Goal: Use online tool/utility: Utilize a website feature to perform a specific function

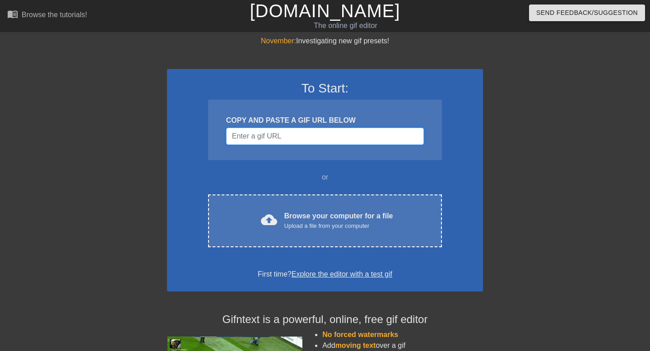
click at [271, 136] on input "Username" at bounding box center [325, 136] width 198 height 17
click at [257, 172] on div "or" at bounding box center [324, 177] width 269 height 11
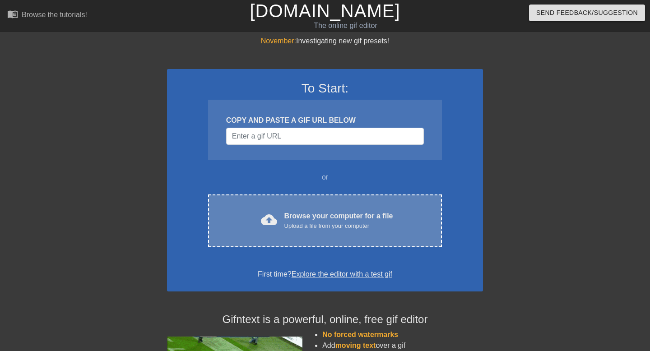
click at [307, 236] on div "cloud_upload Browse your computer for a file Upload a file from your computer C…" at bounding box center [325, 220] width 234 height 53
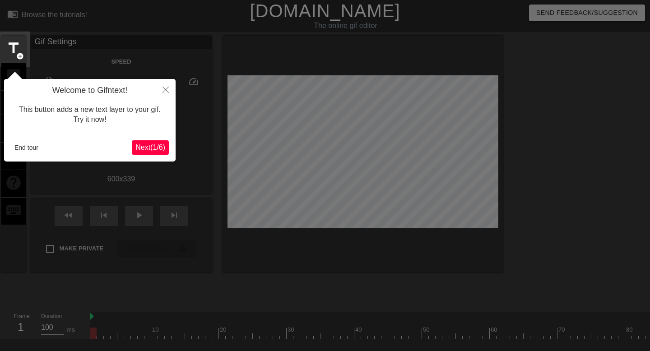
scroll to position [22, 0]
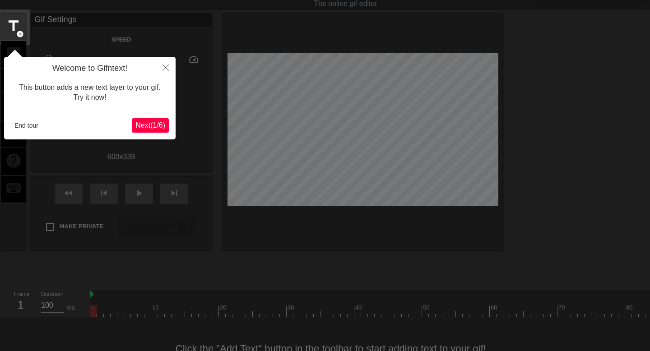
click at [146, 126] on span "Next ( 1 / 6 )" at bounding box center [150, 125] width 30 height 8
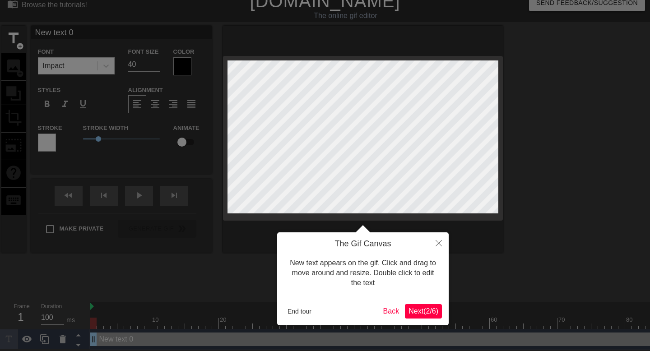
scroll to position [0, 0]
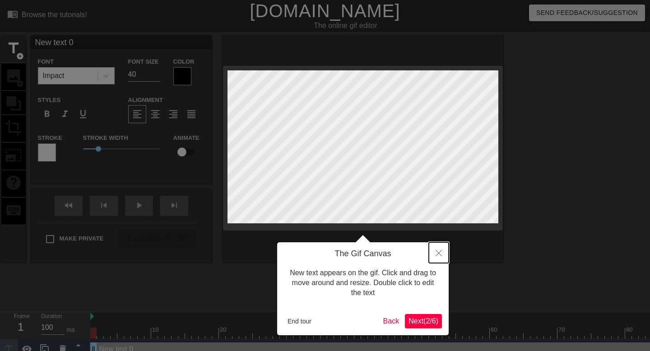
click at [432, 253] on button "Close" at bounding box center [439, 252] width 20 height 21
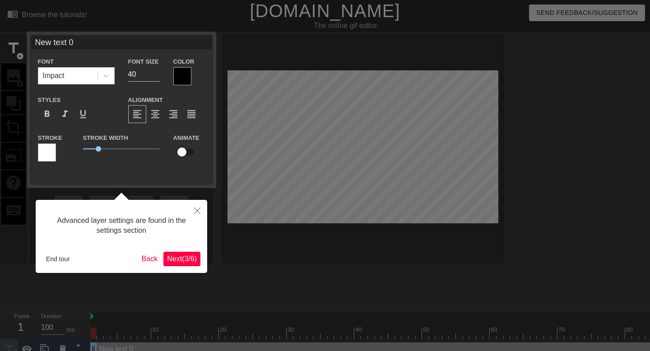
scroll to position [10, 0]
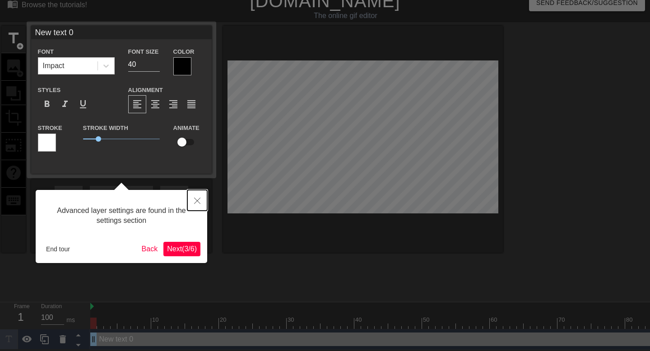
click at [196, 200] on icon "Close" at bounding box center [197, 201] width 6 height 6
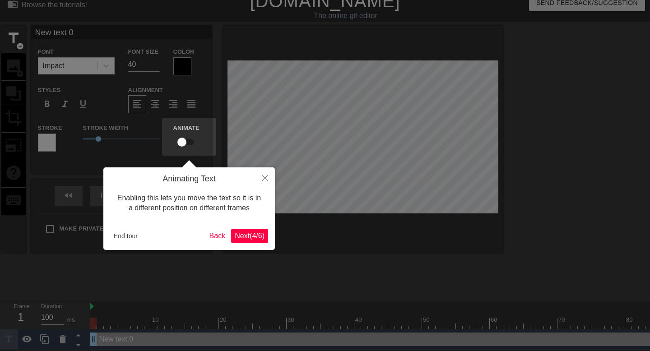
scroll to position [0, 0]
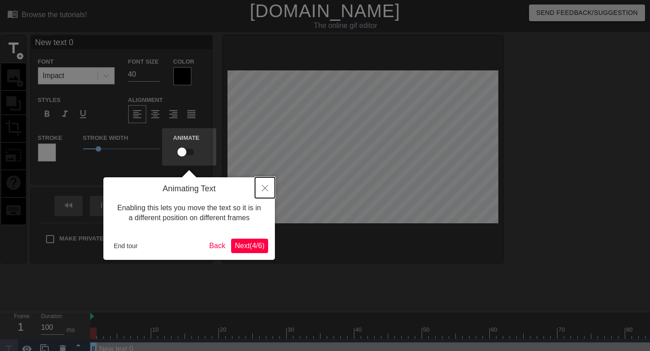
click at [264, 187] on icon "Close" at bounding box center [265, 188] width 6 height 6
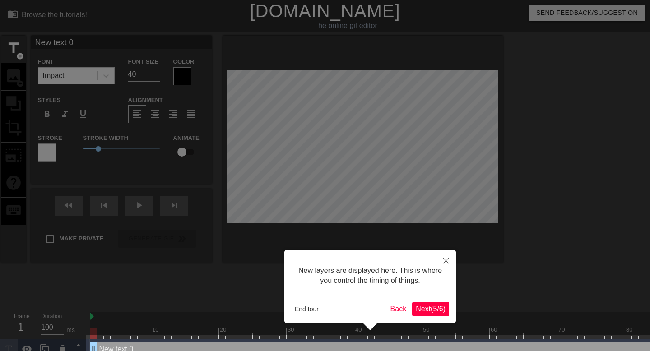
scroll to position [17, 0]
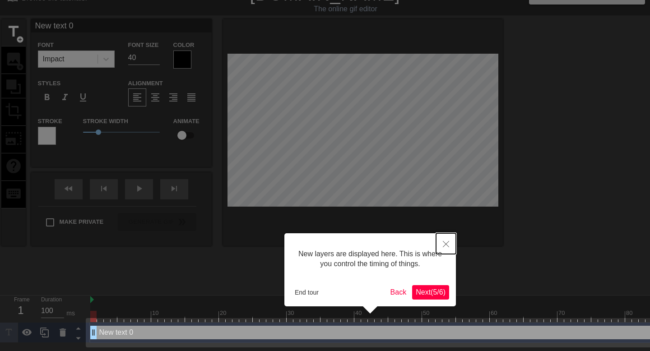
click at [446, 244] on icon "Close" at bounding box center [445, 244] width 6 height 6
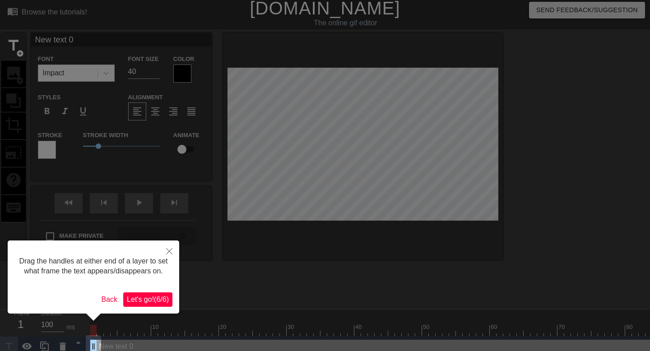
scroll to position [0, 0]
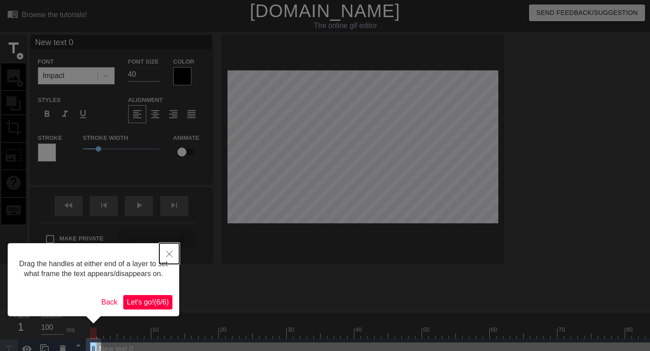
click at [167, 251] on icon "Close" at bounding box center [169, 254] width 6 height 6
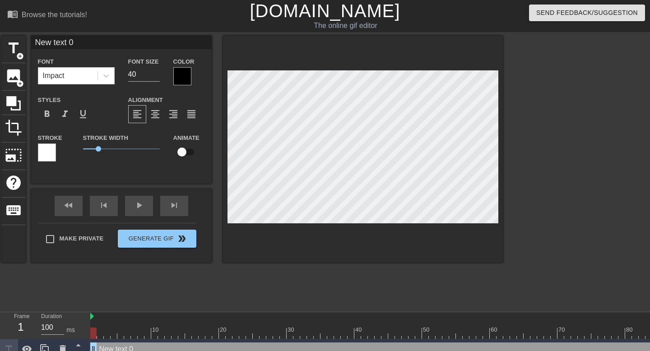
scroll to position [0, 0]
type input "J"
type textarea "J"
type input "[PERSON_NAME]"
type textarea "[PERSON_NAME]"
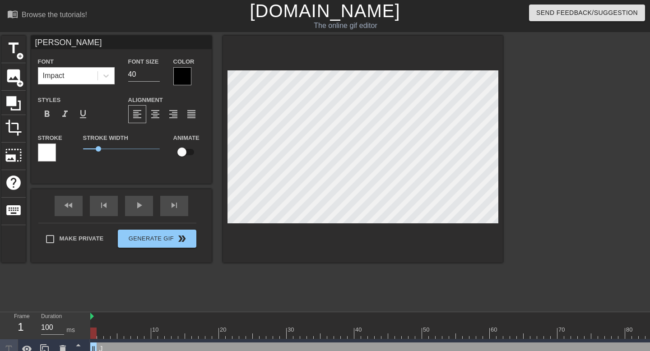
type input "[PERSON_NAME]"
type textarea "[PERSON_NAME]"
type input "Jaso"
type textarea "Jaso"
type input "[PERSON_NAME]"
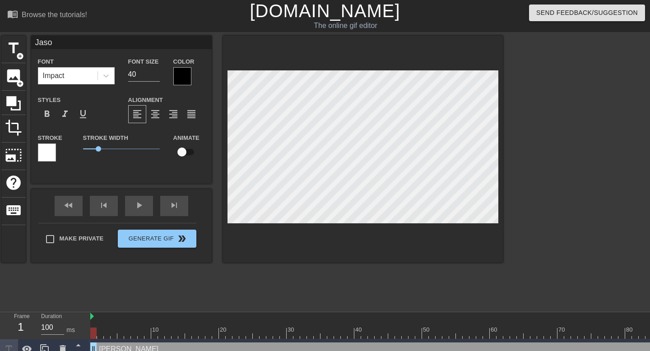
type textarea "[PERSON_NAME]"
type input "[PERSON_NAME]'"
type textarea "[PERSON_NAME]'"
type input "[PERSON_NAME]'s"
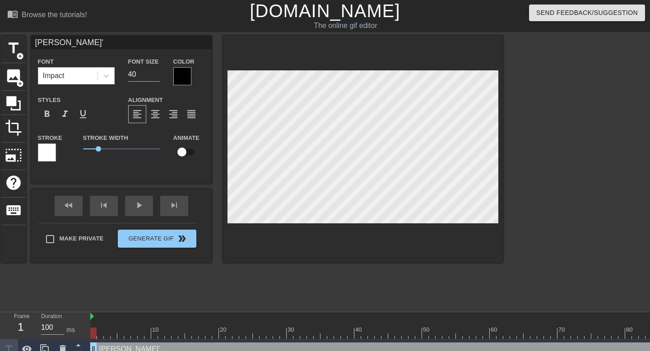
type textarea "[PERSON_NAME]'s"
type input "[PERSON_NAME]'s"
type textarea "[PERSON_NAME]'s"
type input "[PERSON_NAME]'s b"
type textarea "[PERSON_NAME]'s b"
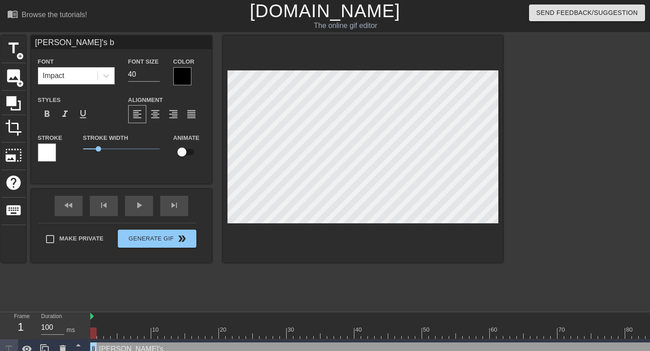
scroll to position [0, 1]
type input "[PERSON_NAME]'s"
type textarea "[PERSON_NAME]'s"
type input "[PERSON_NAME]'s B"
type textarea "[PERSON_NAME]'s B"
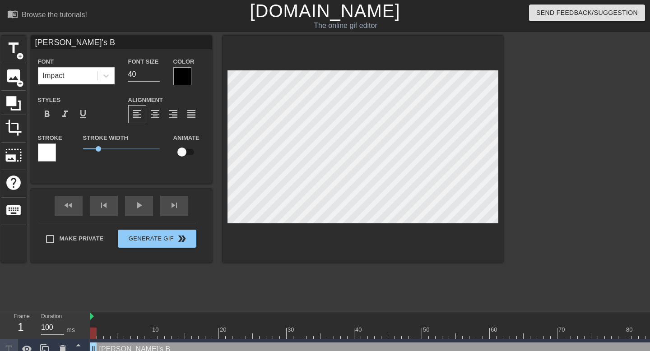
type input "[PERSON_NAME]'s Be"
type textarea "[PERSON_NAME]'s Be"
type input "[PERSON_NAME]'s [PERSON_NAME]"
type textarea "[PERSON_NAME]'s [PERSON_NAME]"
type input "[PERSON_NAME]'s Benc"
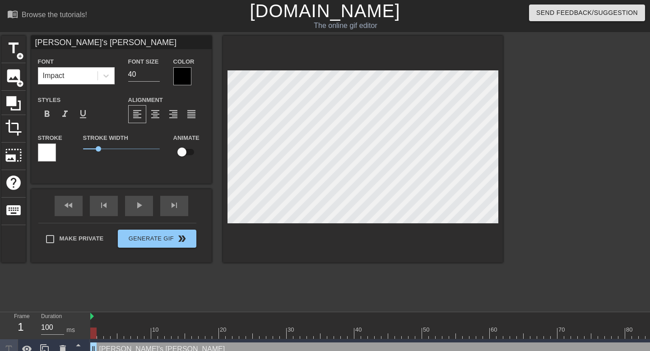
type textarea "[PERSON_NAME]'s Benc"
type input "[PERSON_NAME]'s Bench"
type textarea "[PERSON_NAME]'s Bench"
click at [184, 73] on div at bounding box center [182, 76] width 18 height 18
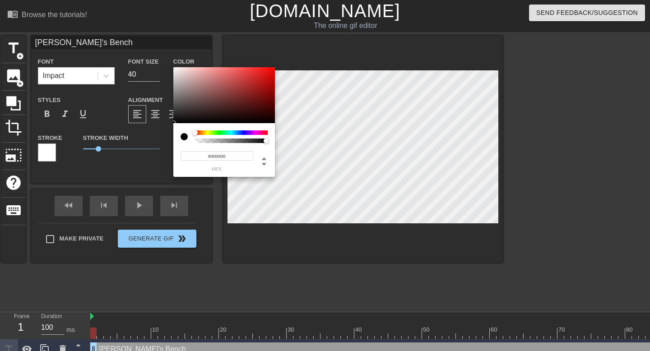
click at [181, 137] on div at bounding box center [183, 136] width 7 height 7
type input "0"
drag, startPoint x: 266, startPoint y: 141, endPoint x: 145, endPoint y: 142, distance: 120.9
click at [145, 142] on div "0 r 0 g 0 b 0 a" at bounding box center [325, 175] width 650 height 351
type input "1"
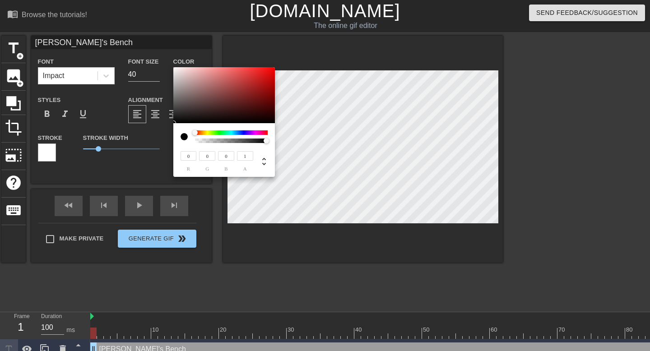
drag, startPoint x: 195, startPoint y: 142, endPoint x: 300, endPoint y: 141, distance: 105.6
click at [300, 141] on div "0 r 0 g 0 b 1 a" at bounding box center [325, 175] width 650 height 351
click at [183, 137] on div at bounding box center [183, 136] width 7 height 7
drag, startPoint x: 175, startPoint y: 123, endPoint x: 174, endPoint y: 74, distance: 48.7
click at [174, 75] on div "0 r 0 g 0 b 1 a" at bounding box center [223, 122] width 101 height 110
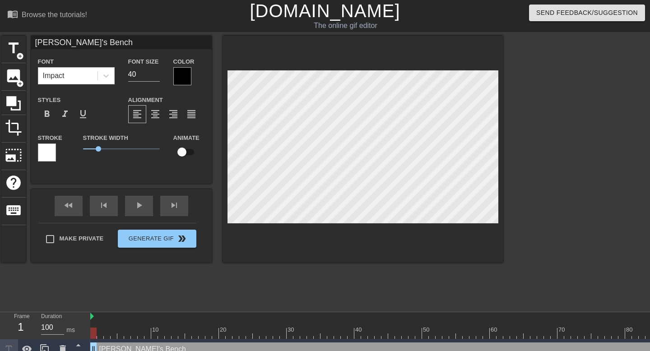
click at [181, 70] on div at bounding box center [182, 76] width 18 height 18
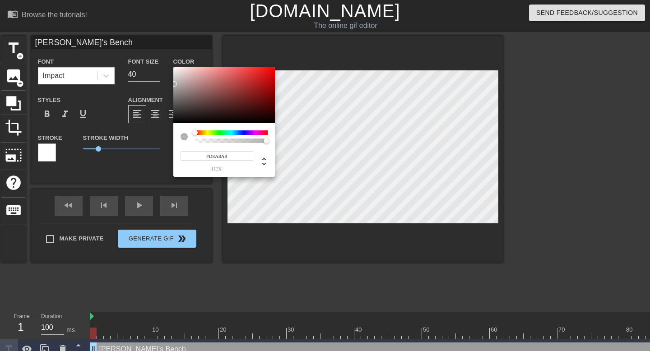
type input "#FFFFFF"
drag, startPoint x: 174, startPoint y: 122, endPoint x: 165, endPoint y: 58, distance: 64.3
click at [165, 58] on div "#FFFFFF hex" at bounding box center [325, 175] width 650 height 351
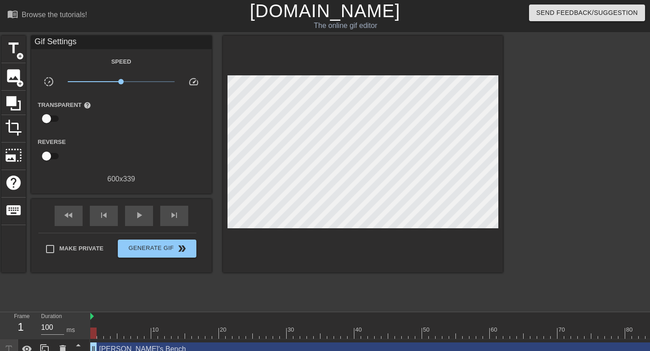
click at [47, 158] on input "checkbox" at bounding box center [46, 155] width 51 height 17
click at [47, 158] on input "checkbox" at bounding box center [54, 155] width 51 height 17
checkbox input "false"
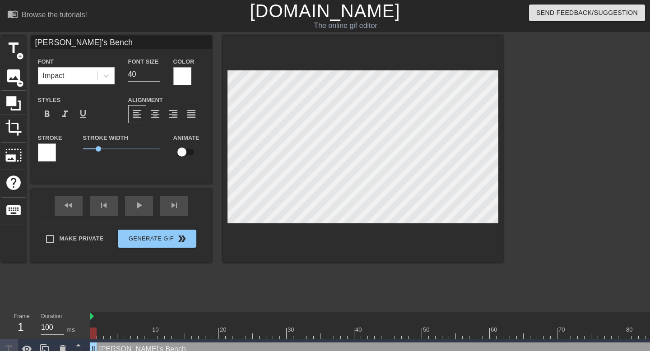
click at [182, 154] on input "checkbox" at bounding box center [181, 151] width 51 height 17
checkbox input "true"
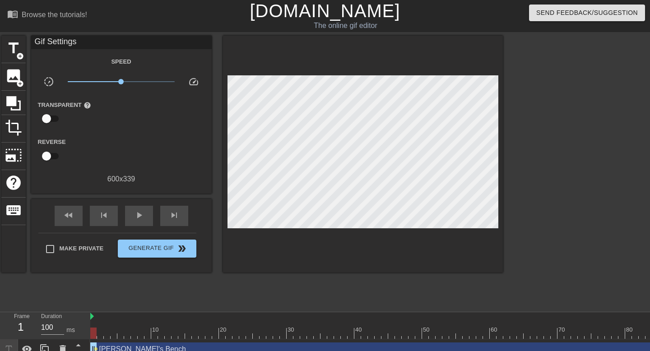
click at [92, 334] on div at bounding box center [93, 332] width 6 height 11
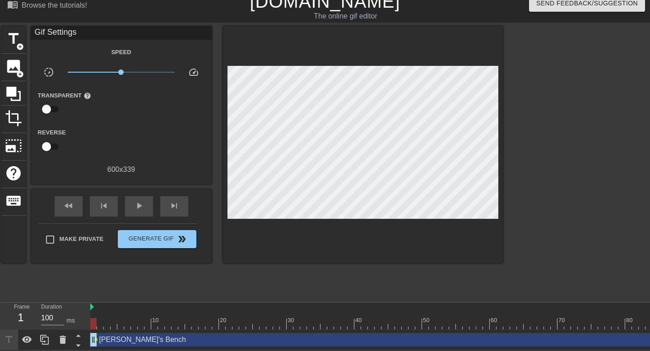
click at [121, 339] on div "[PERSON_NAME]'s Bench drag_handle drag_handle" at bounding box center [408, 340] width 636 height 14
click at [95, 338] on span "lens" at bounding box center [96, 339] width 4 height 4
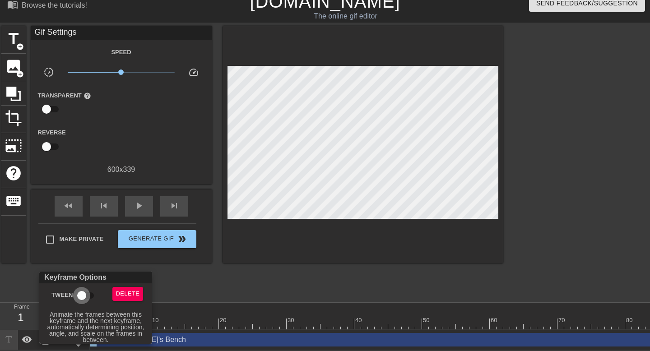
click at [81, 299] on input "Tween" at bounding box center [81, 295] width 51 height 17
checkbox input "true"
click at [102, 265] on div at bounding box center [325, 175] width 650 height 351
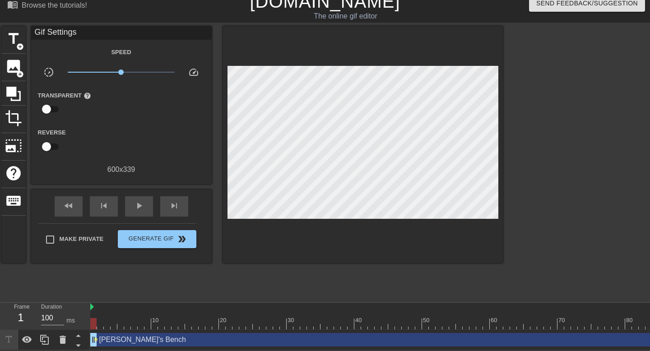
click at [126, 336] on div "[PERSON_NAME]'s Bench drag_handle drag_handle" at bounding box center [408, 340] width 636 height 14
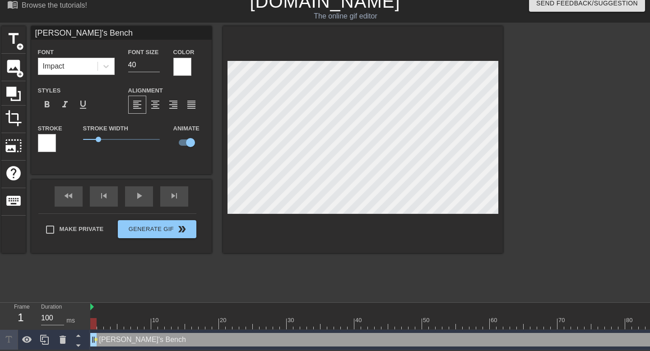
click at [114, 325] on div at bounding box center [408, 323] width 636 height 11
click at [147, 322] on div at bounding box center [408, 323] width 636 height 11
click at [175, 319] on div at bounding box center [408, 323] width 636 height 11
click at [206, 315] on div at bounding box center [208, 317] width 7 height 11
click at [222, 316] on div "20" at bounding box center [224, 320] width 8 height 9
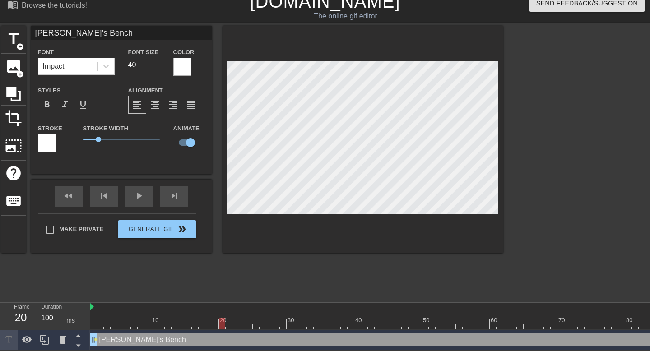
click at [240, 314] on div at bounding box center [242, 317] width 7 height 11
click at [98, 323] on div at bounding box center [408, 323] width 636 height 11
drag, startPoint x: 99, startPoint y: 323, endPoint x: 79, endPoint y: 323, distance: 19.4
click at [79, 323] on div "Frame 1 Duration 100 ms 10 20 30 40 50 60 70 80 90 [PERSON_NAME]'s Bench drag_h…" at bounding box center [325, 326] width 650 height 47
click at [194, 143] on input "checkbox" at bounding box center [190, 142] width 51 height 17
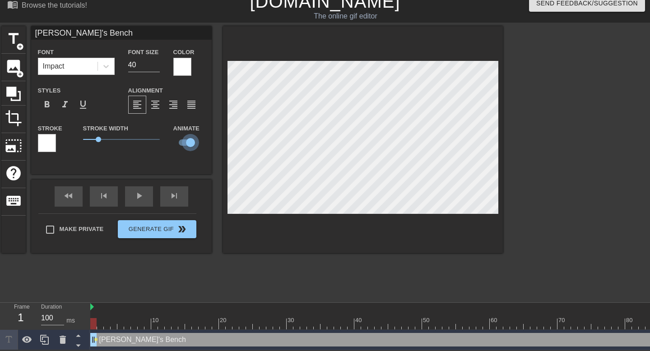
checkbox input "false"
click at [184, 143] on input "checkbox" at bounding box center [181, 142] width 51 height 17
checkbox input "true"
click at [96, 339] on span "lens" at bounding box center [96, 339] width 4 height 4
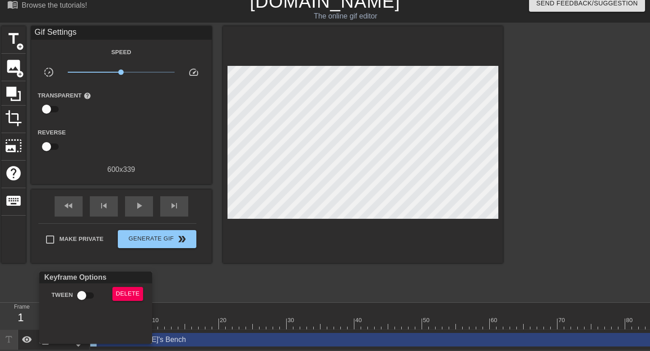
click at [191, 303] on div at bounding box center [325, 175] width 650 height 351
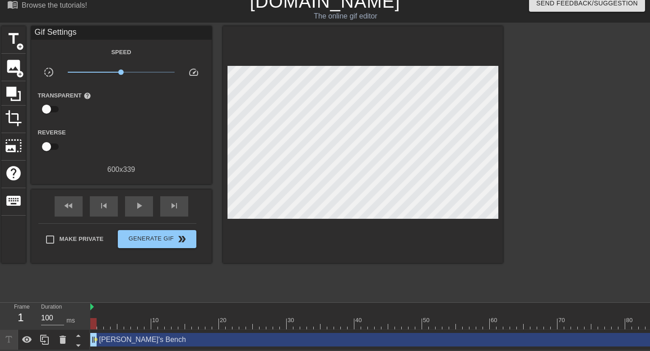
click at [103, 336] on div "[PERSON_NAME]'s Bench drag_handle drag_handle" at bounding box center [408, 340] width 636 height 14
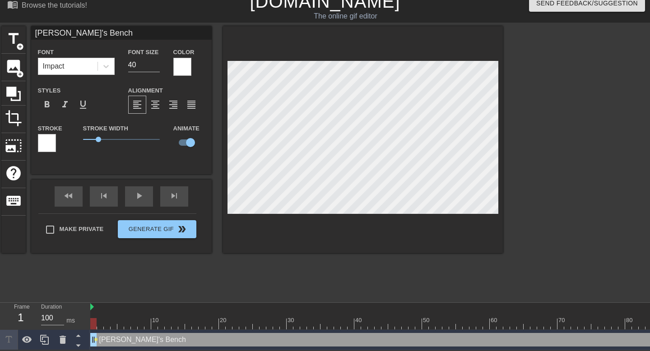
click at [101, 340] on div "[PERSON_NAME]'s Bench drag_handle drag_handle" at bounding box center [408, 340] width 636 height 14
click at [105, 323] on div at bounding box center [408, 323] width 636 height 11
click at [122, 323] on div at bounding box center [408, 323] width 636 height 11
click at [140, 323] on div at bounding box center [408, 323] width 636 height 11
click at [150, 324] on div at bounding box center [408, 323] width 636 height 11
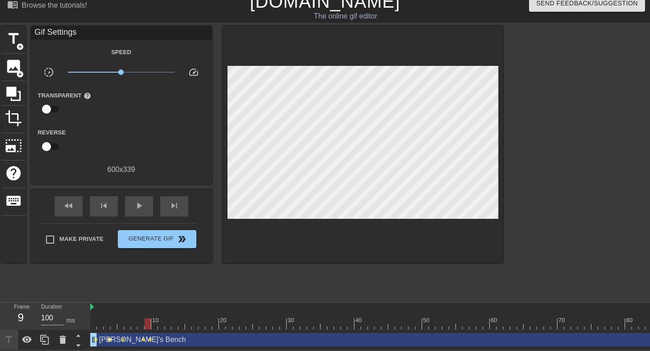
click at [109, 339] on span "lens" at bounding box center [109, 339] width 4 height 4
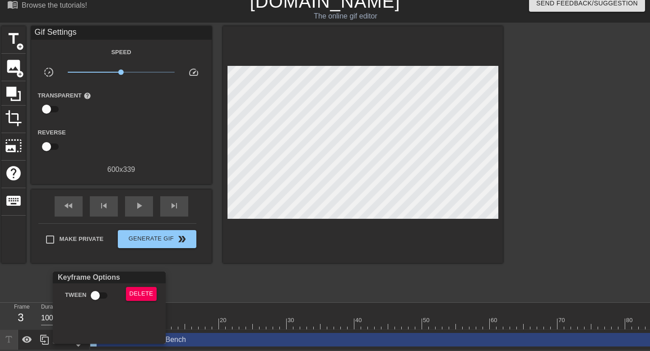
click at [239, 270] on div at bounding box center [325, 175] width 650 height 351
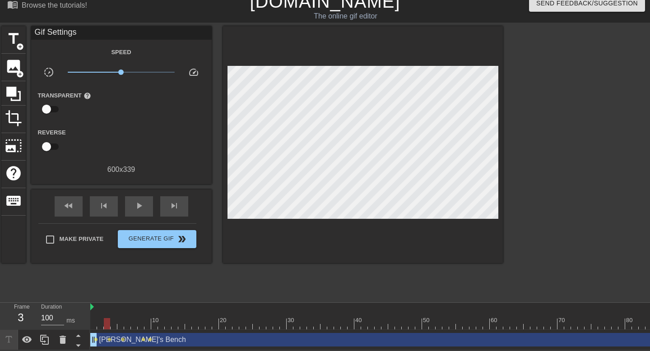
click at [171, 323] on div at bounding box center [408, 323] width 636 height 11
click at [159, 326] on div at bounding box center [408, 323] width 636 height 11
click at [89, 306] on div at bounding box center [90, 307] width 5 height 9
click at [94, 306] on div at bounding box center [408, 307] width 636 height 9
drag, startPoint x: 163, startPoint y: 323, endPoint x: 94, endPoint y: 323, distance: 69.0
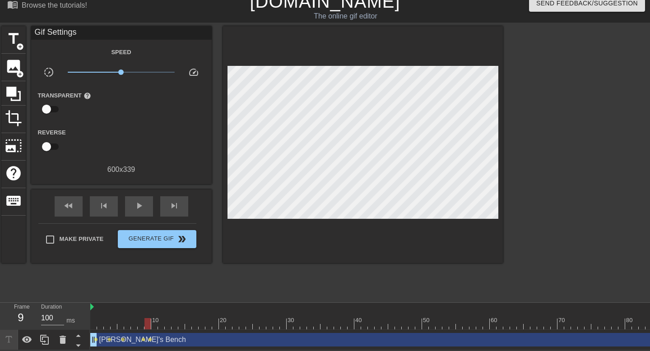
click at [144, 323] on div at bounding box center [147, 323] width 6 height 11
drag, startPoint x: 93, startPoint y: 325, endPoint x: 128, endPoint y: 322, distance: 35.4
click at [128, 322] on div at bounding box center [127, 323] width 6 height 11
click at [130, 323] on div at bounding box center [127, 323] width 6 height 11
click at [112, 323] on div at bounding box center [408, 323] width 636 height 11
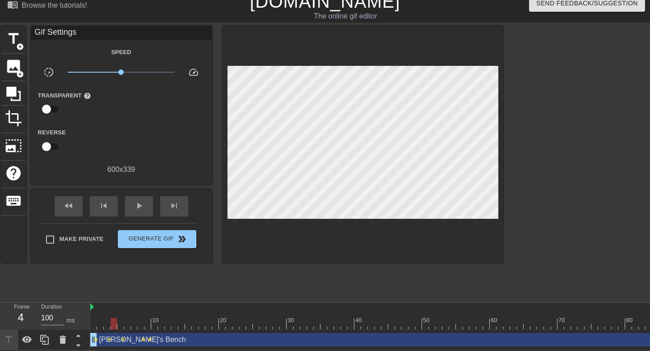
click at [120, 323] on div at bounding box center [408, 323] width 636 height 11
click at [132, 323] on div at bounding box center [408, 323] width 636 height 11
click at [147, 325] on div at bounding box center [408, 323] width 636 height 11
click at [157, 324] on div at bounding box center [408, 323] width 636 height 11
click at [157, 324] on div at bounding box center [154, 323] width 6 height 11
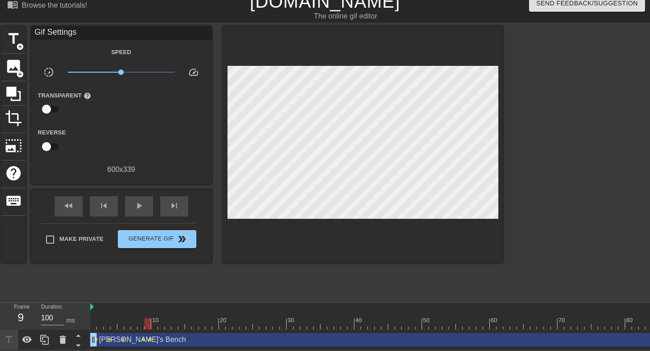
click at [147, 324] on div at bounding box center [408, 323] width 636 height 11
click at [155, 324] on div at bounding box center [408, 323] width 636 height 11
click at [162, 323] on div at bounding box center [408, 323] width 636 height 11
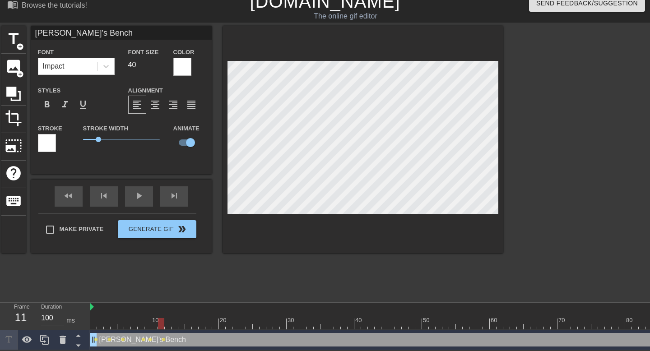
click at [175, 322] on div at bounding box center [408, 323] width 636 height 11
click at [189, 325] on div at bounding box center [408, 323] width 636 height 11
click at [200, 325] on div at bounding box center [408, 323] width 636 height 11
click at [213, 322] on div at bounding box center [408, 323] width 636 height 11
click at [226, 324] on div at bounding box center [408, 323] width 636 height 11
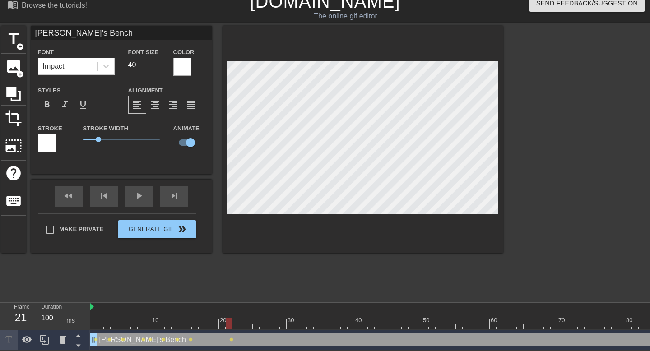
click at [242, 323] on div at bounding box center [408, 323] width 636 height 11
click at [258, 322] on div at bounding box center [408, 323] width 636 height 11
click at [271, 323] on div at bounding box center [408, 323] width 636 height 11
click at [284, 320] on div at bounding box center [408, 323] width 636 height 11
click at [300, 322] on div at bounding box center [408, 323] width 636 height 11
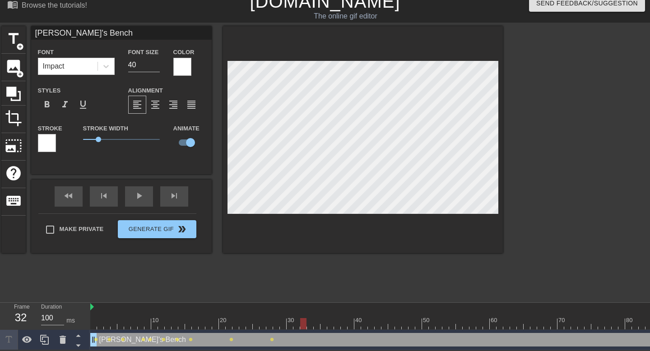
click at [287, 324] on div at bounding box center [408, 323] width 636 height 11
click at [302, 322] on div at bounding box center [408, 323] width 636 height 11
click at [318, 328] on div at bounding box center [408, 323] width 636 height 11
click at [337, 324] on div at bounding box center [408, 323] width 636 height 11
click at [350, 325] on div at bounding box center [408, 323] width 636 height 11
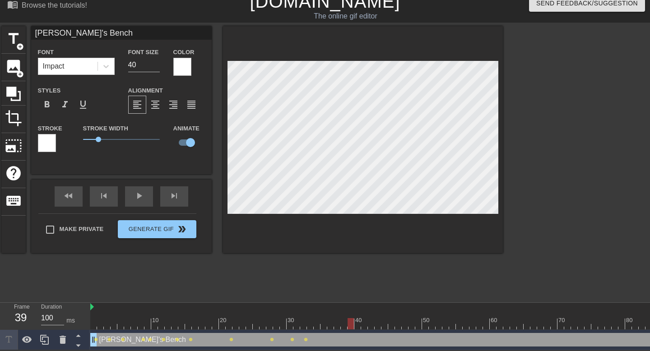
click at [350, 325] on div at bounding box center [350, 323] width 6 height 11
click at [363, 325] on div at bounding box center [408, 323] width 636 height 11
click at [375, 324] on div at bounding box center [408, 323] width 636 height 11
click at [383, 324] on div at bounding box center [408, 323] width 636 height 11
click at [393, 324] on div at bounding box center [408, 323] width 636 height 11
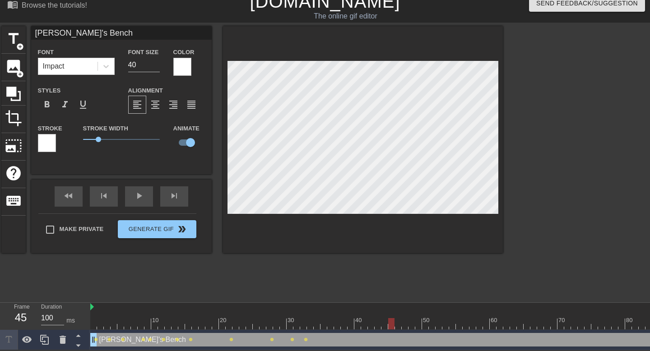
click at [410, 324] on div at bounding box center [408, 323] width 636 height 11
click at [377, 324] on div at bounding box center [408, 323] width 636 height 11
click at [362, 324] on div at bounding box center [408, 323] width 636 height 11
click at [376, 326] on div at bounding box center [408, 323] width 636 height 11
click at [401, 320] on div at bounding box center [408, 323] width 636 height 11
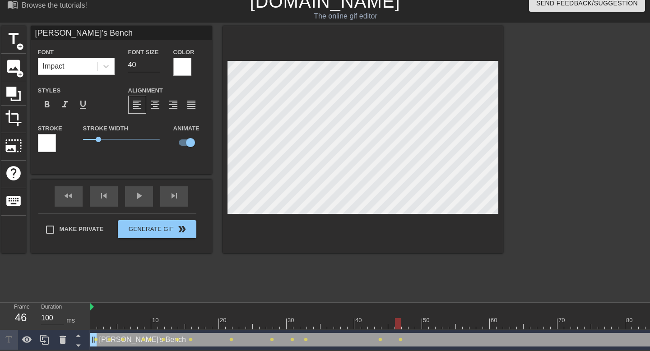
click at [419, 325] on div at bounding box center [408, 323] width 636 height 11
click at [431, 325] on div at bounding box center [408, 323] width 636 height 11
click at [451, 324] on div at bounding box center [408, 323] width 636 height 11
click at [461, 324] on div at bounding box center [408, 323] width 636 height 11
click at [475, 322] on div at bounding box center [408, 323] width 636 height 11
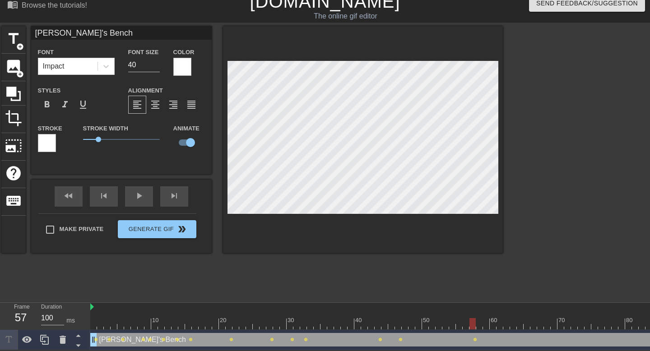
click at [504, 324] on div at bounding box center [408, 323] width 636 height 11
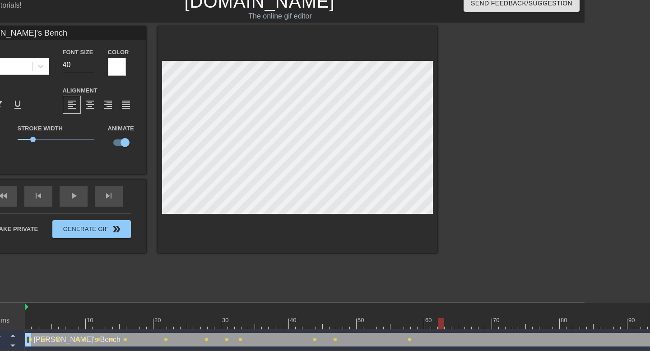
scroll to position [10, 65]
click at [465, 325] on div at bounding box center [343, 323] width 636 height 11
click at [475, 323] on div at bounding box center [343, 323] width 636 height 11
click at [487, 323] on div at bounding box center [343, 323] width 636 height 11
click at [465, 325] on div at bounding box center [343, 323] width 636 height 11
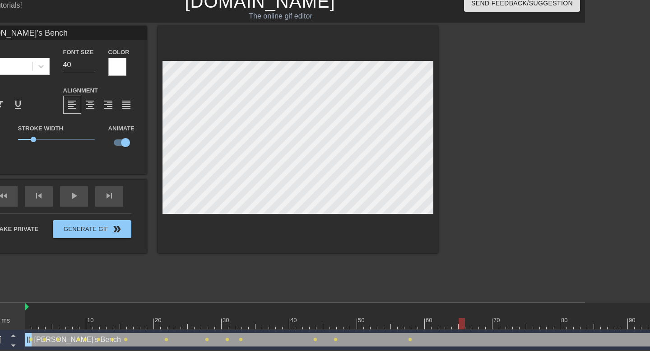
click at [442, 325] on div at bounding box center [343, 323] width 636 height 11
click at [442, 325] on div at bounding box center [441, 323] width 6 height 11
click at [430, 326] on div at bounding box center [343, 323] width 636 height 11
click at [442, 320] on div at bounding box center [343, 323] width 636 height 11
click at [459, 325] on div at bounding box center [343, 323] width 636 height 11
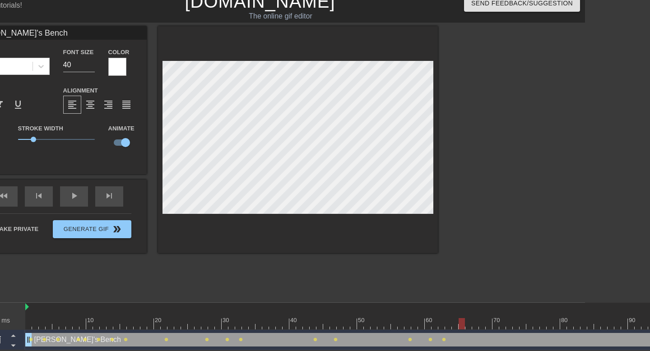
click at [468, 325] on div at bounding box center [343, 323] width 636 height 11
click at [480, 325] on div at bounding box center [343, 323] width 636 height 11
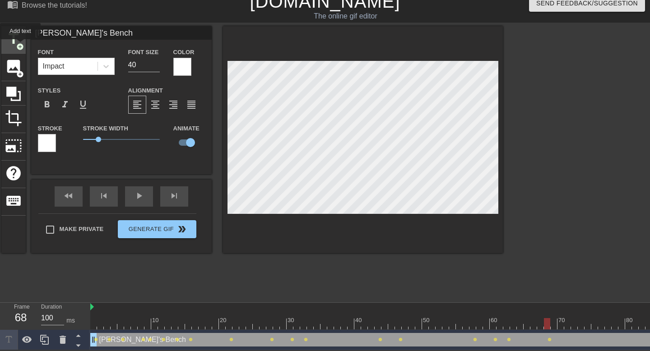
click at [21, 46] on span "add_circle" at bounding box center [20, 47] width 8 height 8
type input "New text 1"
checkbox input "false"
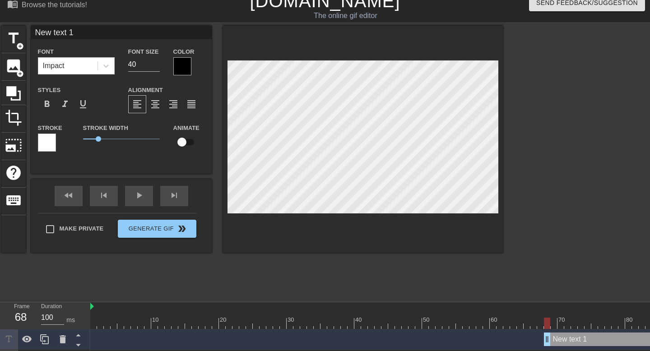
scroll to position [0, 0]
type input "J"
type textarea "J"
type input "[PERSON_NAME]"
type textarea "[PERSON_NAME]"
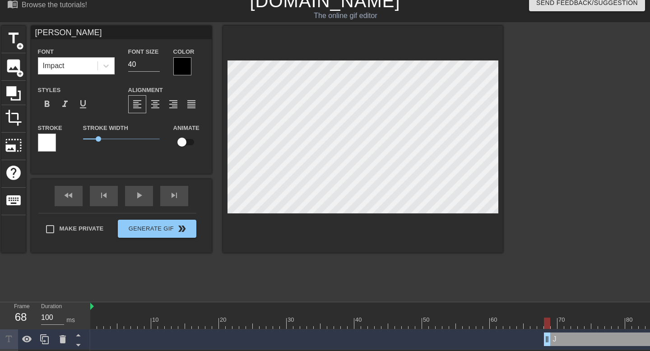
type input "[PERSON_NAME]"
type textarea "Jaso"
type input "[PERSON_NAME]"
type textarea "[PERSON_NAME]"
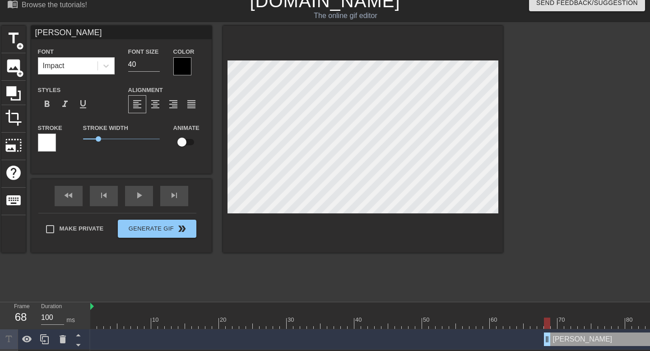
type input "[PERSON_NAME]'"
type textarea "[PERSON_NAME]'"
type input "[PERSON_NAME]'s"
type textarea "[PERSON_NAME]'s"
type input "[PERSON_NAME]'s"
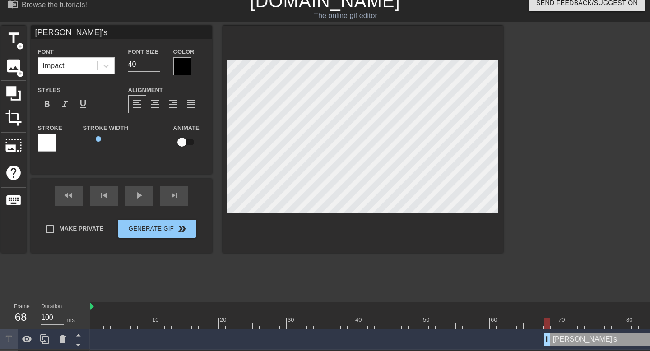
type textarea "[PERSON_NAME]'s"
type input "[PERSON_NAME]'s S"
type textarea "[PERSON_NAME]'s S"
type input "[PERSON_NAME]'s St"
type textarea "[PERSON_NAME]'s St"
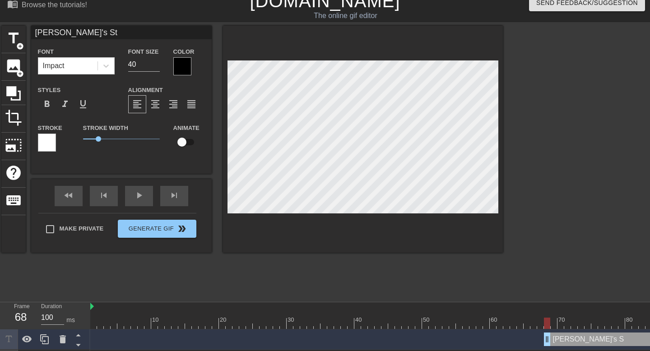
type input "[PERSON_NAME]'s Sta"
type textarea "[PERSON_NAME]'s Sta"
type input "[PERSON_NAME]'s Star"
type textarea "[PERSON_NAME]'s Star"
type input "[PERSON_NAME]'s Start"
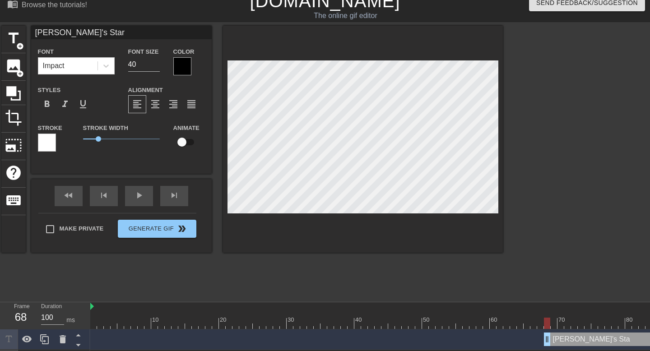
type textarea "[PERSON_NAME]'s Start"
type input "[PERSON_NAME]'s Starte"
type textarea "[PERSON_NAME]'s Starte"
type input "[PERSON_NAME]'s Starter"
type textarea "[PERSON_NAME]'s Starter"
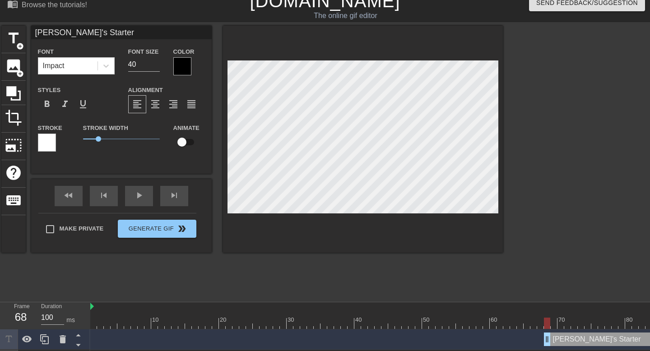
type input "[PERSON_NAME]'s Starters"
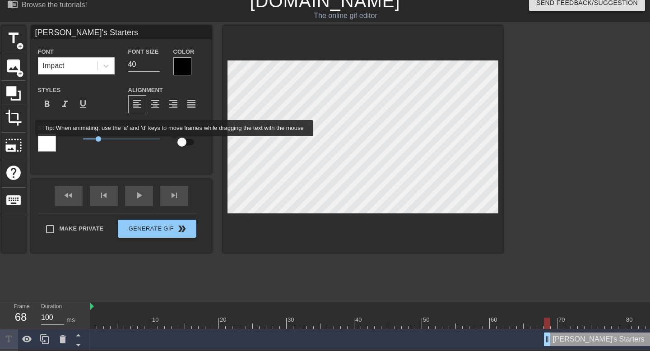
type textarea "[PERSON_NAME]'s Starters"
click at [181, 143] on input "checkbox" at bounding box center [181, 142] width 51 height 17
checkbox input "true"
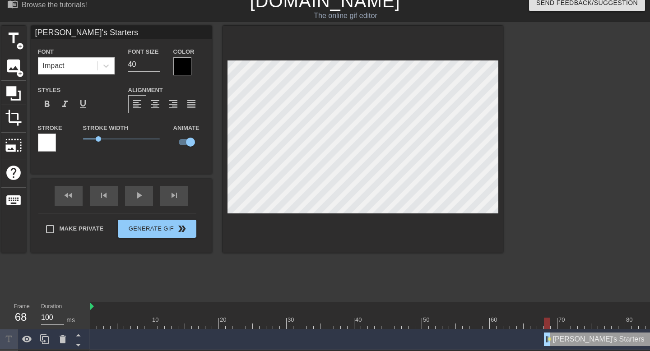
click at [45, 144] on div at bounding box center [47, 143] width 18 height 18
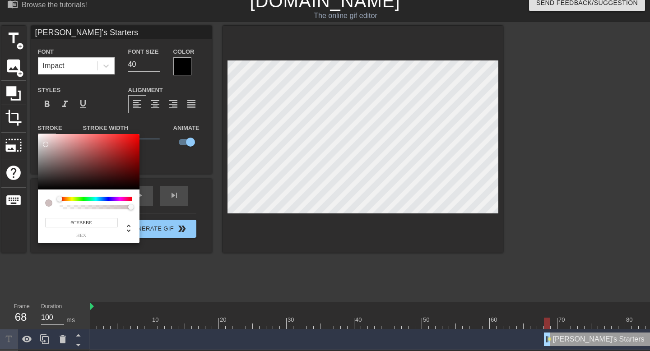
click at [45, 144] on div at bounding box center [88, 162] width 101 height 56
type input "#000000"
drag, startPoint x: 43, startPoint y: 144, endPoint x: 40, endPoint y: 201, distance: 56.9
click at [40, 201] on div "#000000 hex" at bounding box center [88, 189] width 101 height 110
drag, startPoint x: 38, startPoint y: 190, endPoint x: 34, endPoint y: 119, distance: 71.9
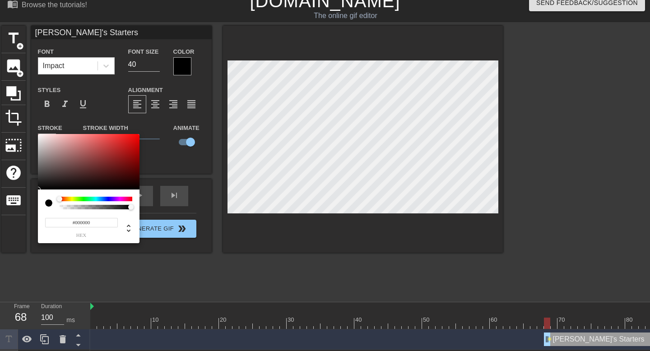
click at [34, 119] on div "#000000 hex" at bounding box center [325, 175] width 650 height 351
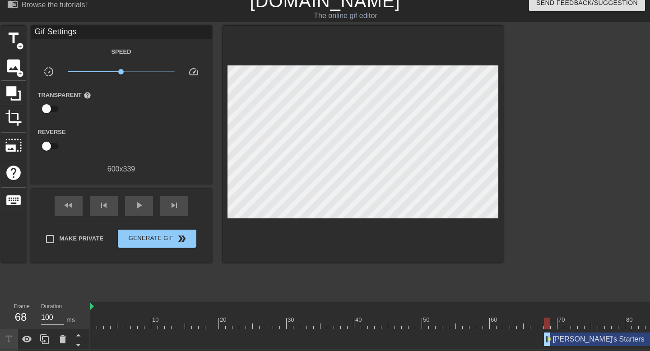
click at [183, 69] on div "speed" at bounding box center [196, 73] width 30 height 14
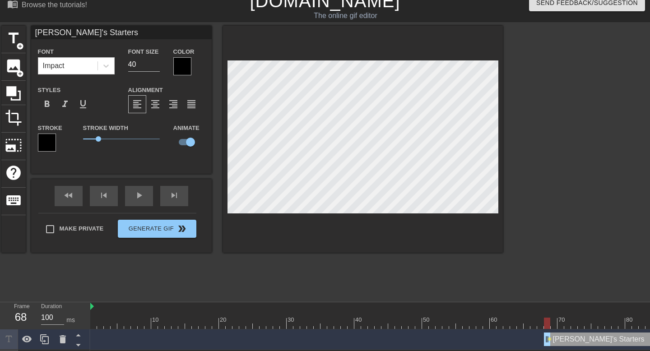
click at [182, 69] on div at bounding box center [182, 66] width 18 height 18
click at [180, 55] on label "Color" at bounding box center [183, 51] width 21 height 9
click at [180, 65] on div at bounding box center [182, 66] width 18 height 18
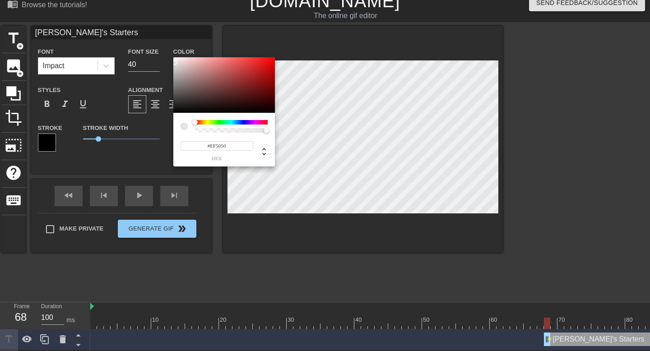
type input "#FFFFFF"
drag, startPoint x: 175, startPoint y: 62, endPoint x: 162, endPoint y: 45, distance: 21.9
click at [162, 45] on div "#FFFFFF hex" at bounding box center [325, 175] width 650 height 351
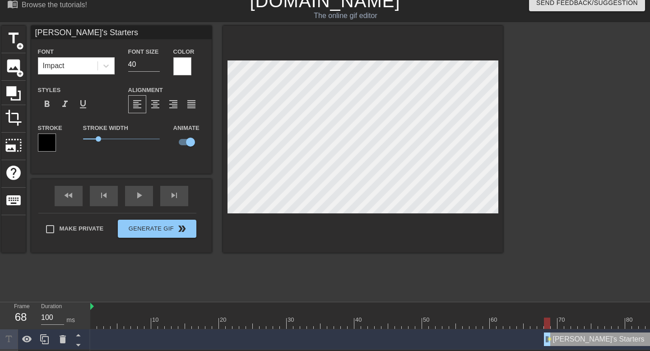
click at [49, 142] on div at bounding box center [47, 143] width 18 height 18
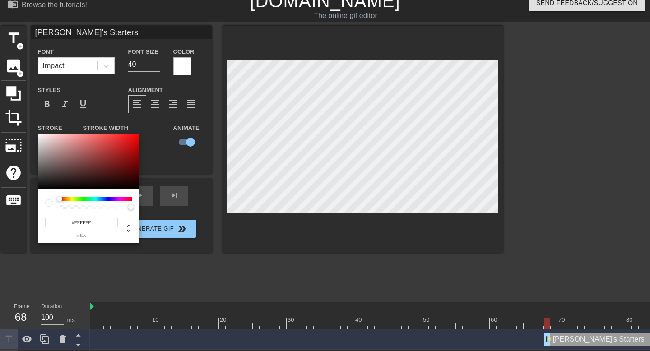
drag, startPoint x: 48, startPoint y: 145, endPoint x: 30, endPoint y: 125, distance: 27.1
click at [30, 125] on div "#FFFFFF hex" at bounding box center [325, 175] width 650 height 351
type input "#000000"
drag, startPoint x: 46, startPoint y: 140, endPoint x: 37, endPoint y: 198, distance: 58.0
click at [37, 198] on div "#000000 hex" at bounding box center [325, 175] width 650 height 351
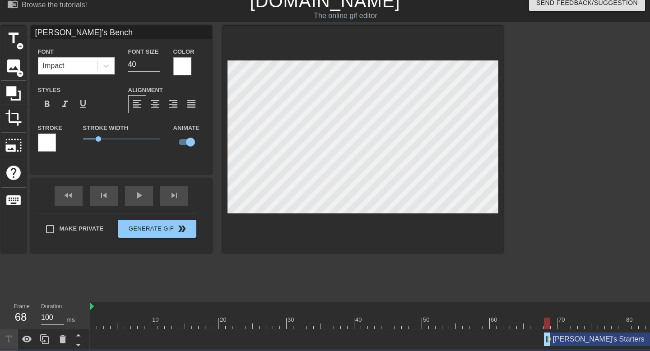
click at [49, 143] on div at bounding box center [47, 143] width 18 height 18
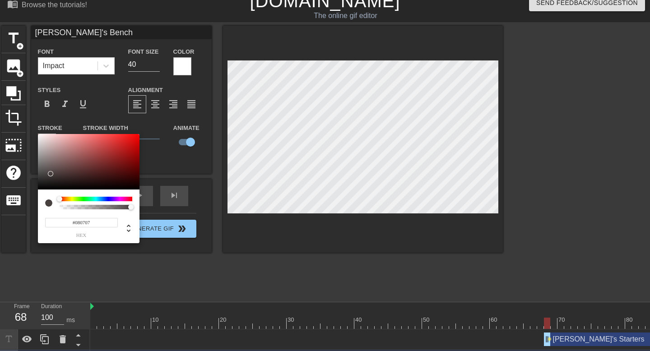
type input "#000000"
drag, startPoint x: 50, startPoint y: 174, endPoint x: 33, endPoint y: 198, distance: 29.5
click at [33, 198] on div "#000000 hex" at bounding box center [325, 175] width 650 height 351
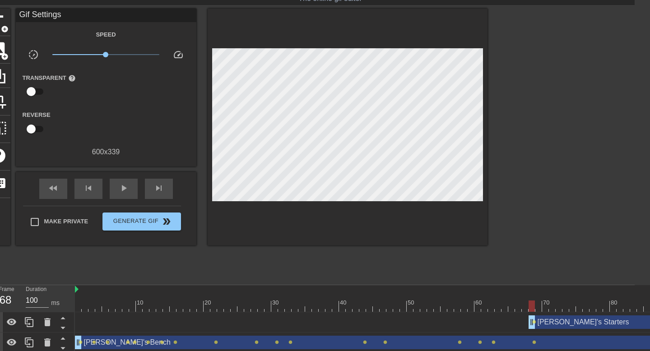
scroll to position [30, 15]
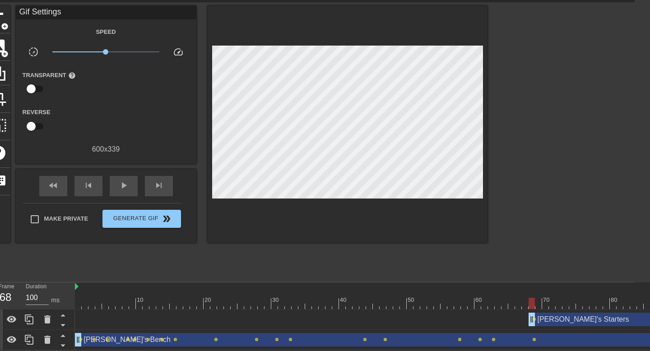
click at [544, 301] on div at bounding box center [393, 303] width 636 height 11
click at [550, 319] on div "[PERSON_NAME]'s Starters drag_handle drag_handle" at bounding box center [619, 320] width 183 height 14
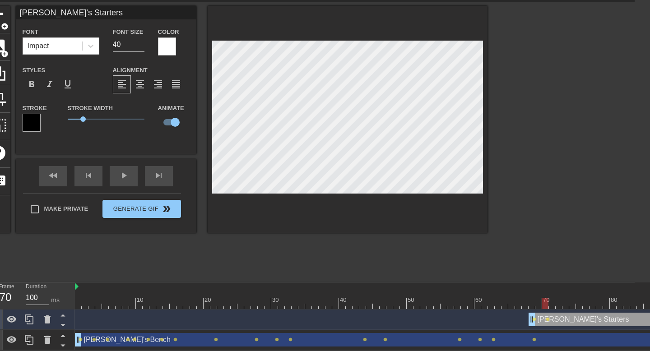
click at [567, 305] on div at bounding box center [393, 303] width 636 height 11
click at [586, 305] on div at bounding box center [393, 303] width 636 height 11
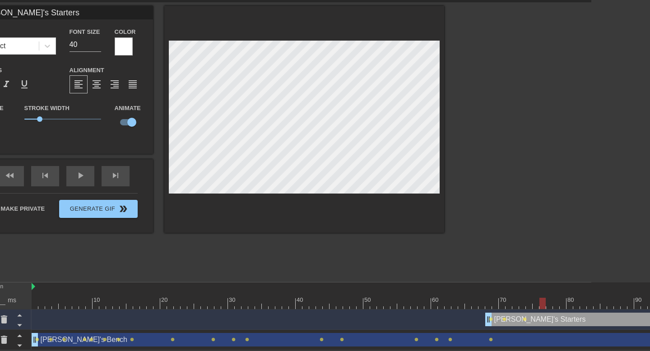
scroll to position [30, 66]
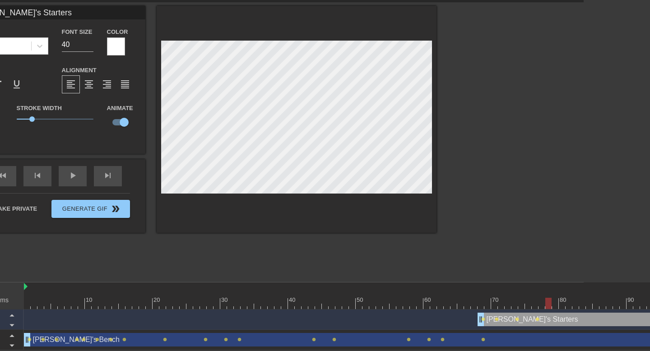
click at [550, 304] on div at bounding box center [342, 303] width 636 height 11
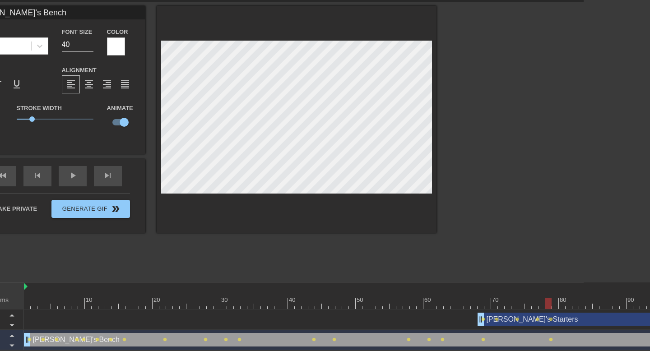
click at [527, 340] on div "[PERSON_NAME]'s Bench drag_handle drag_handle" at bounding box center [342, 340] width 636 height 14
click at [521, 305] on div at bounding box center [342, 303] width 636 height 11
click at [558, 302] on div at bounding box center [342, 303] width 636 height 11
click at [567, 304] on div at bounding box center [342, 303] width 636 height 11
click at [586, 305] on div at bounding box center [342, 303] width 636 height 11
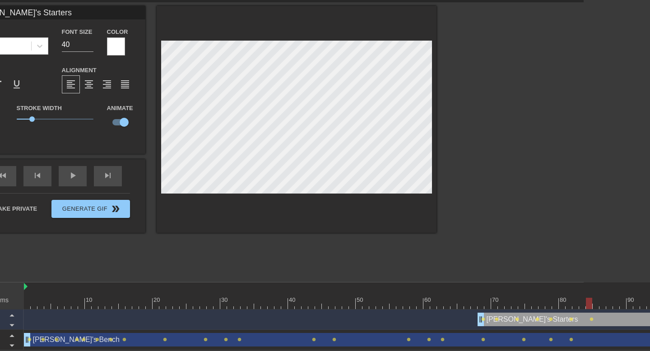
click at [608, 302] on div at bounding box center [342, 303] width 636 height 11
click at [623, 304] on div at bounding box center [342, 303] width 636 height 11
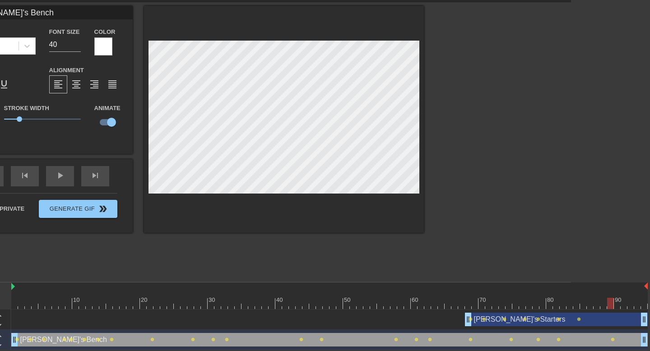
type input "[PERSON_NAME]'s Starters"
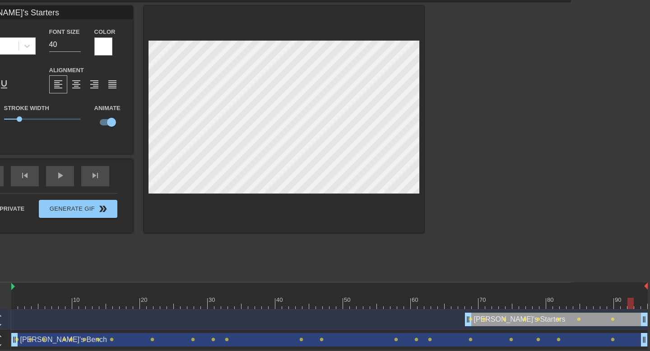
click at [627, 302] on div at bounding box center [329, 303] width 636 height 11
click at [641, 304] on div at bounding box center [329, 303] width 636 height 11
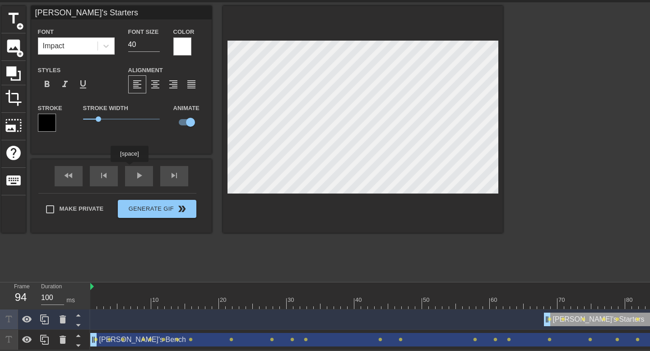
click at [131, 172] on div "fast_rewind skip_previous play_arrow skip_next" at bounding box center [121, 176] width 147 height 34
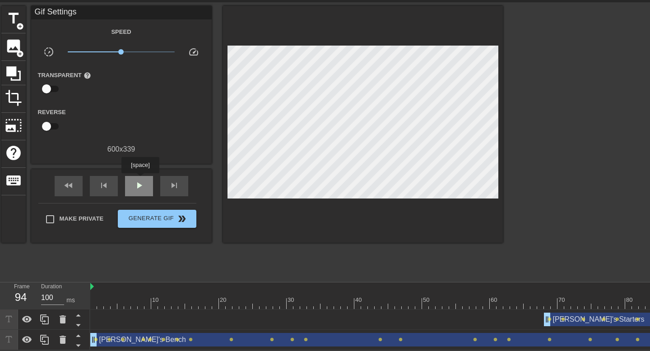
click at [141, 180] on span "play_arrow" at bounding box center [139, 185] width 11 height 11
click at [317, 298] on div at bounding box center [408, 303] width 636 height 11
click at [326, 298] on div at bounding box center [408, 303] width 636 height 11
click at [309, 300] on div at bounding box center [408, 303] width 636 height 11
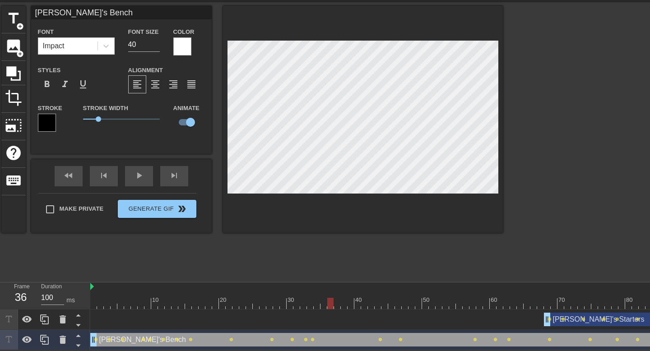
click at [332, 294] on div at bounding box center [330, 296] width 7 height 11
click at [350, 298] on div at bounding box center [408, 303] width 636 height 11
click at [365, 298] on div at bounding box center [408, 303] width 636 height 11
click at [380, 302] on div at bounding box center [408, 303] width 636 height 11
click at [397, 301] on div at bounding box center [408, 303] width 636 height 11
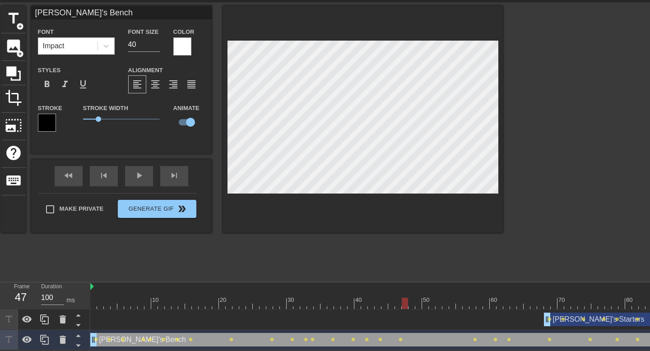
click at [407, 301] on div at bounding box center [408, 303] width 636 height 11
click at [420, 302] on div at bounding box center [408, 303] width 636 height 11
click at [428, 302] on div at bounding box center [408, 303] width 636 height 11
click at [436, 302] on div at bounding box center [408, 303] width 636 height 11
click at [407, 302] on div at bounding box center [408, 303] width 636 height 11
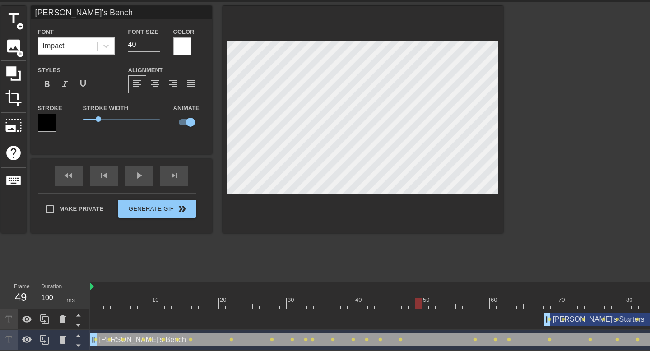
click at [419, 304] on div at bounding box center [408, 303] width 636 height 11
click at [428, 304] on div at bounding box center [408, 303] width 636 height 11
click at [435, 304] on div at bounding box center [408, 303] width 636 height 11
click at [447, 304] on div at bounding box center [408, 303] width 636 height 11
click at [451, 304] on div at bounding box center [408, 303] width 636 height 11
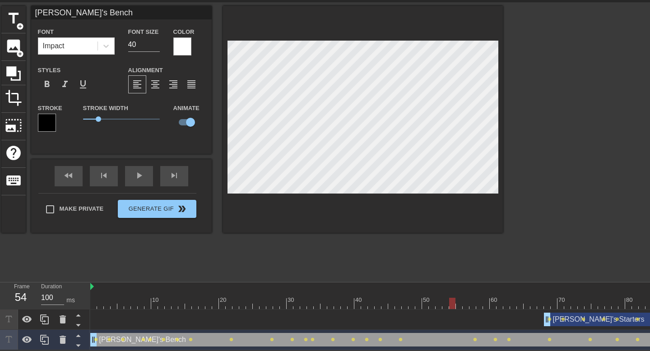
click at [457, 302] on div at bounding box center [408, 303] width 636 height 11
click at [465, 302] on div at bounding box center [408, 303] width 636 height 11
click at [484, 303] on div at bounding box center [408, 303] width 636 height 11
click at [498, 303] on div at bounding box center [408, 303] width 636 height 11
click at [475, 301] on div at bounding box center [408, 303] width 636 height 11
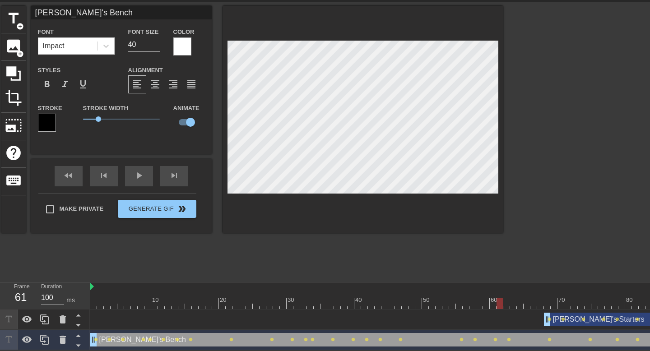
click at [496, 304] on div at bounding box center [408, 303] width 636 height 11
click at [513, 303] on div at bounding box center [408, 303] width 636 height 11
click at [215, 305] on div at bounding box center [408, 303] width 636 height 11
click at [200, 304] on div at bounding box center [408, 303] width 636 height 11
click at [191, 298] on div at bounding box center [408, 303] width 636 height 11
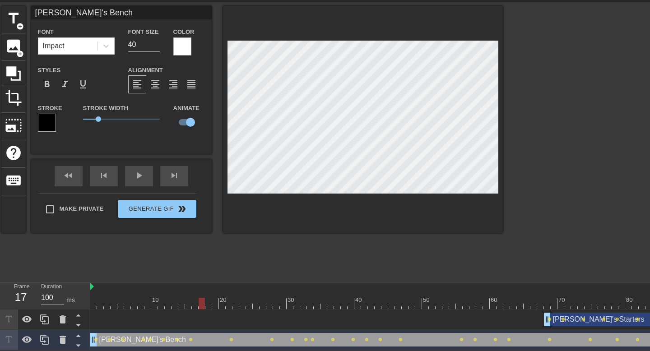
click at [200, 300] on div at bounding box center [408, 303] width 636 height 11
click at [213, 302] on div at bounding box center [408, 303] width 636 height 11
click at [227, 305] on div at bounding box center [408, 303] width 636 height 11
click at [241, 303] on div at bounding box center [408, 303] width 636 height 11
click at [249, 303] on div at bounding box center [408, 303] width 636 height 11
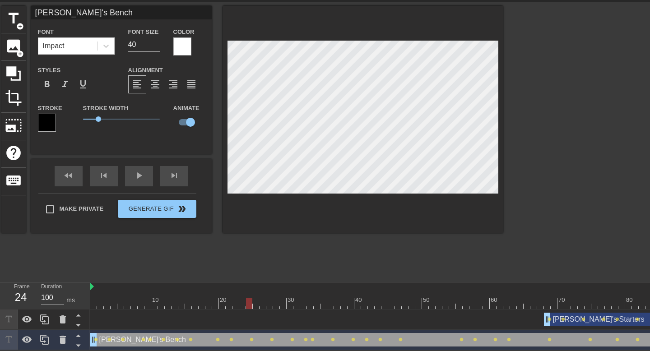
click at [259, 308] on div at bounding box center [408, 303] width 636 height 11
click at [273, 298] on div at bounding box center [408, 303] width 636 height 11
click at [127, 175] on div "play_arrow" at bounding box center [139, 176] width 28 height 20
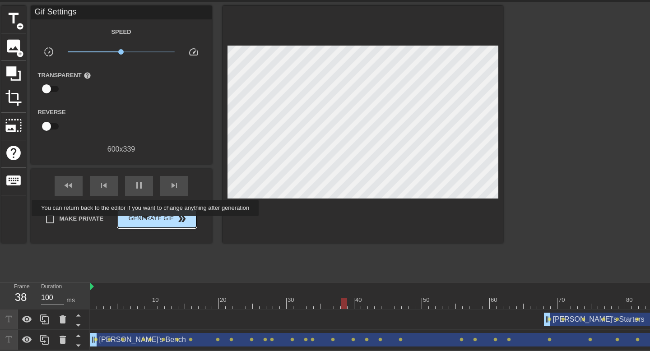
click at [152, 216] on span "Generate Gif double_arrow" at bounding box center [156, 218] width 71 height 11
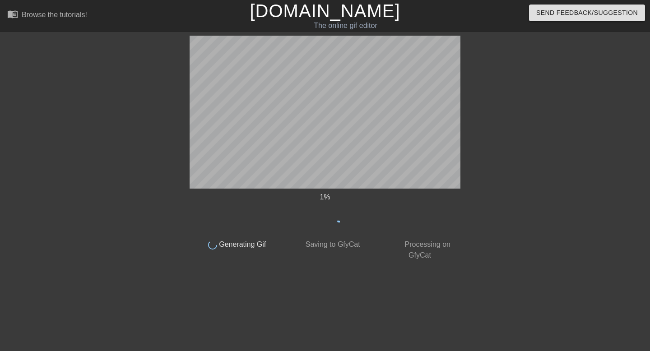
scroll to position [0, 0]
click at [276, 217] on div "39 %" at bounding box center [324, 212] width 271 height 41
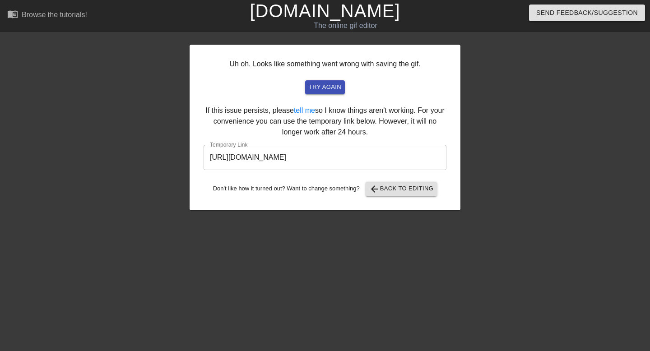
click at [324, 152] on input "[URL][DOMAIN_NAME]" at bounding box center [324, 157] width 243 height 25
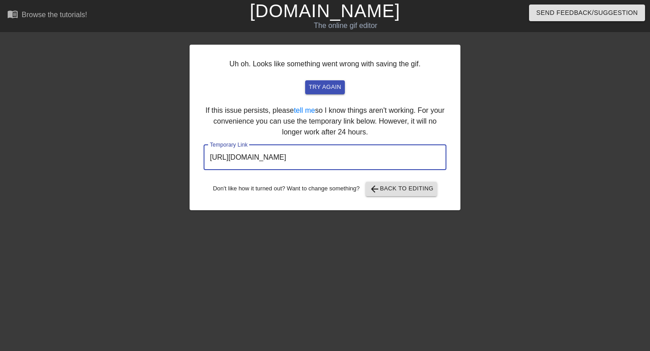
click at [322, 153] on input "[URL][DOMAIN_NAME]" at bounding box center [324, 157] width 243 height 25
click at [405, 189] on span "arrow_back Back to Editing" at bounding box center [401, 189] width 65 height 11
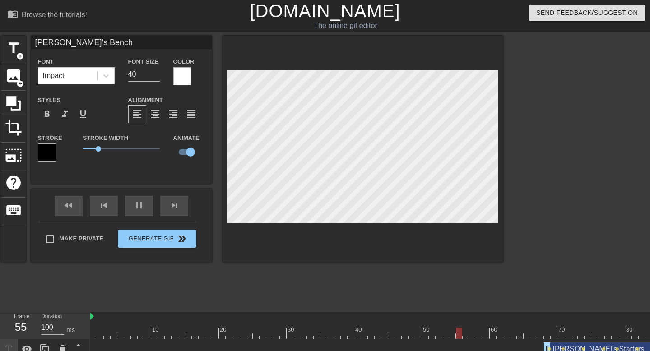
scroll to position [30, 0]
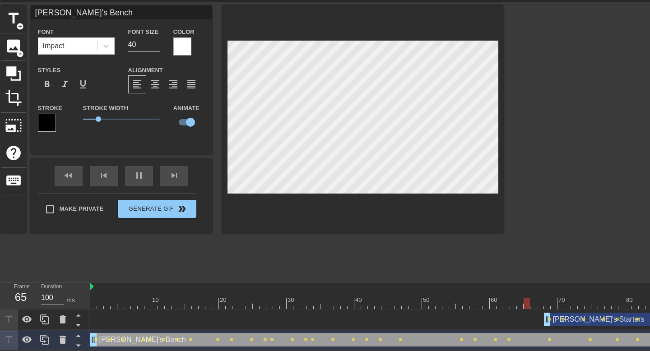
click at [400, 303] on div at bounding box center [408, 303] width 636 height 11
click at [136, 300] on div at bounding box center [408, 303] width 636 height 11
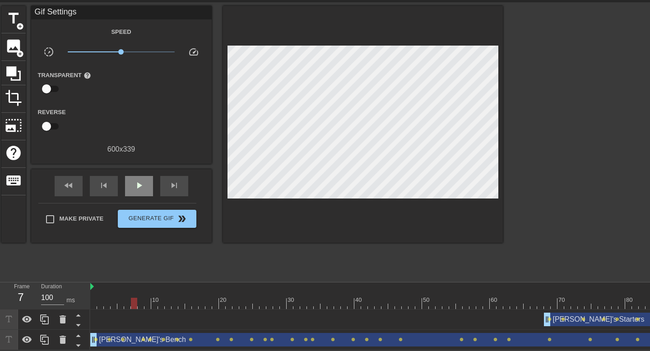
click at [132, 173] on div "fast_rewind skip_previous play_arrow skip_next" at bounding box center [121, 186] width 147 height 34
drag, startPoint x: 135, startPoint y: 302, endPoint x: 153, endPoint y: 303, distance: 18.1
click at [153, 303] on div at bounding box center [154, 303] width 6 height 11
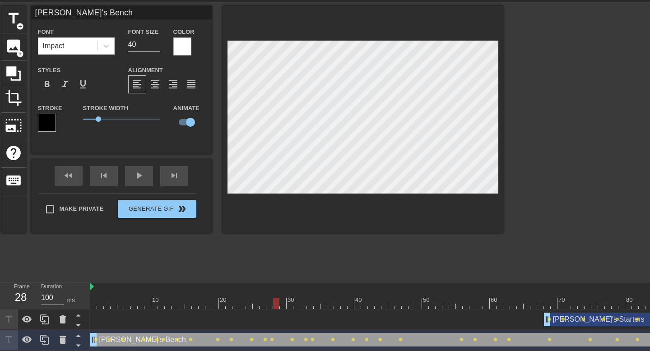
drag, startPoint x: 154, startPoint y: 305, endPoint x: 275, endPoint y: 308, distance: 120.9
click at [275, 308] on div at bounding box center [276, 303] width 6 height 11
drag, startPoint x: 276, startPoint y: 302, endPoint x: 327, endPoint y: 295, distance: 50.6
click at [327, 295] on div "10 20 30 40 50 60 70 80 90" at bounding box center [408, 295] width 636 height 27
drag, startPoint x: 323, startPoint y: 305, endPoint x: 350, endPoint y: 305, distance: 26.2
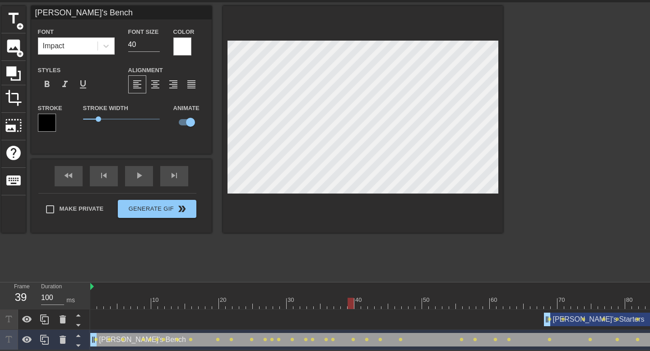
click at [350, 305] on div at bounding box center [350, 303] width 6 height 11
drag, startPoint x: 349, startPoint y: 302, endPoint x: 387, endPoint y: 301, distance: 38.3
click at [387, 301] on div at bounding box center [408, 303] width 636 height 11
drag, startPoint x: 385, startPoint y: 301, endPoint x: 391, endPoint y: 301, distance: 5.4
click at [391, 301] on div at bounding box center [391, 303] width 6 height 11
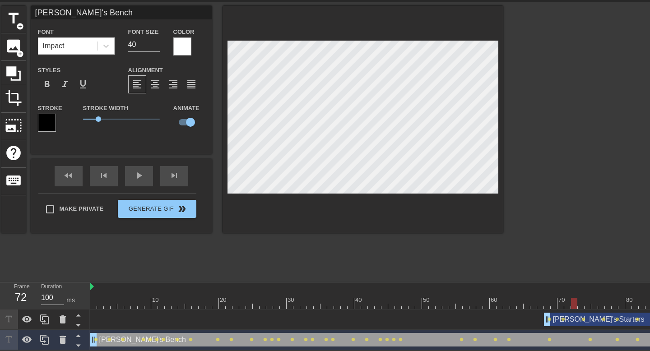
drag, startPoint x: 389, startPoint y: 301, endPoint x: 571, endPoint y: 294, distance: 182.4
click at [571, 294] on div "10 20 30 40 50 60 70 80 90" at bounding box center [408, 295] width 636 height 27
type input "J"
type textarea "J"
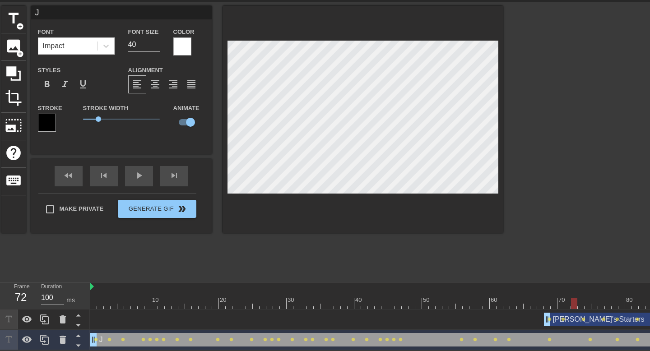
type input "[PERSON_NAME]"
type textarea "[PERSON_NAME]"
type input "Jar"
type textarea "Jar"
type input "Jard"
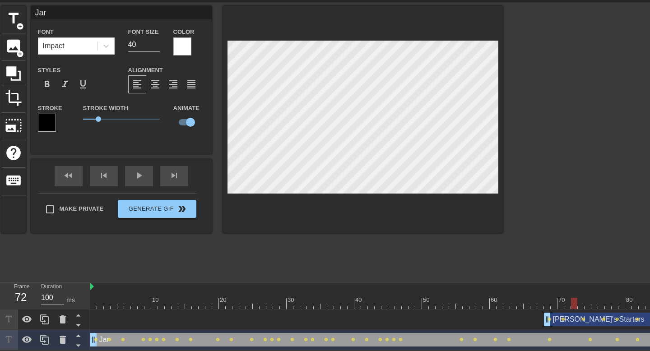
type textarea "Jard"
type input "Jarde"
type textarea "Jarde"
type input "Jard"
type textarea "Jard"
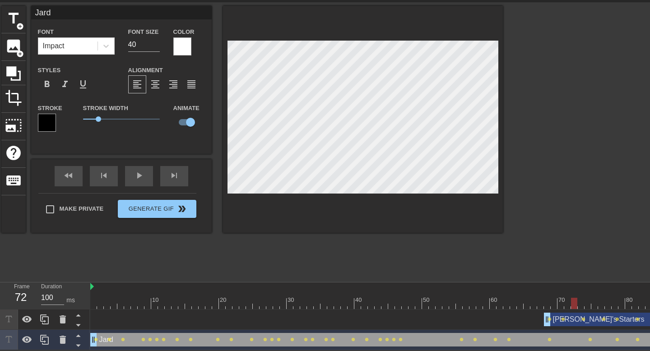
type input "Jar"
type textarea "Jar"
type input "Jare"
type textarea "Jare"
type input "[PERSON_NAME]"
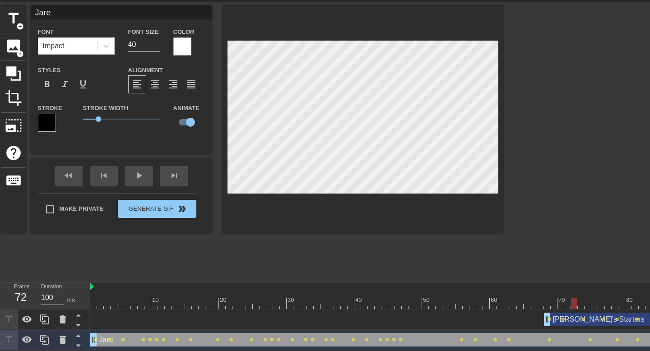
type textarea "[PERSON_NAME]"
type input "[PERSON_NAME]"
type textarea "[PERSON_NAME]"
type input "[PERSON_NAME]"
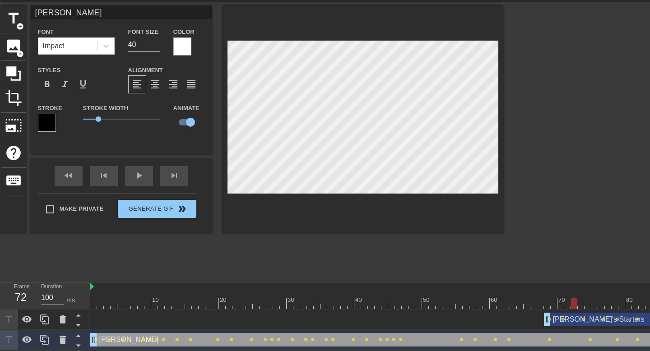
type textarea "[PERSON_NAME]"
type input "[PERSON_NAME]"
type textarea "[PERSON_NAME]"
type input "[PERSON_NAME]"
type textarea "[PERSON_NAME]"
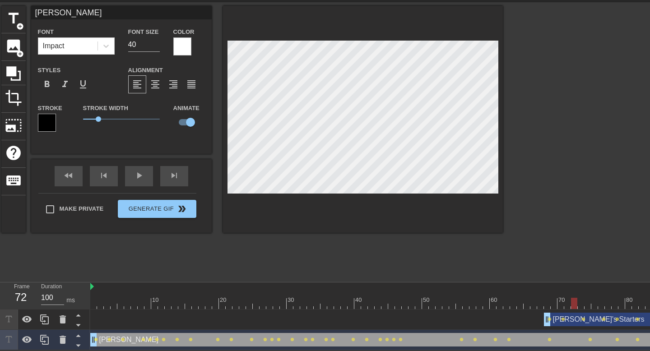
scroll to position [0, 1]
type input "[PERSON_NAME]"
type textarea "[PERSON_NAME]"
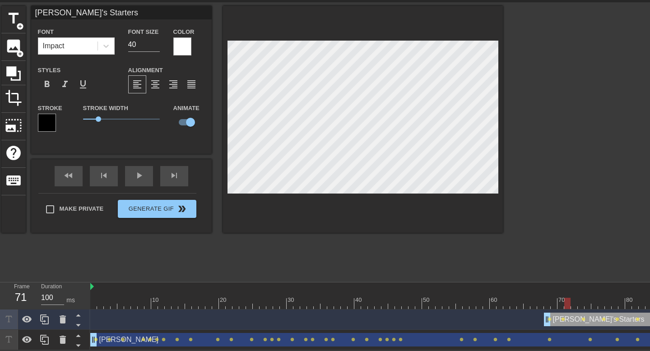
scroll to position [0, 0]
type input "C"
type textarea "C"
type input "Ca"
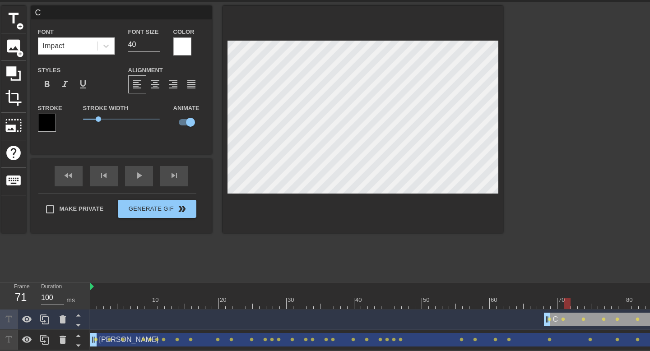
type textarea "Ca"
type input "Cal"
type textarea "Cal"
type input "Cale"
type textarea "Cale"
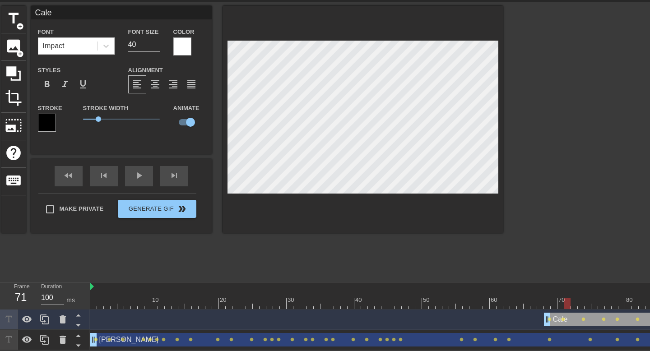
type input "Caleb"
type textarea "Caleb"
type input "[PERSON_NAME]"
type textarea "[PERSON_NAME]"
type input "[PERSON_NAME]"
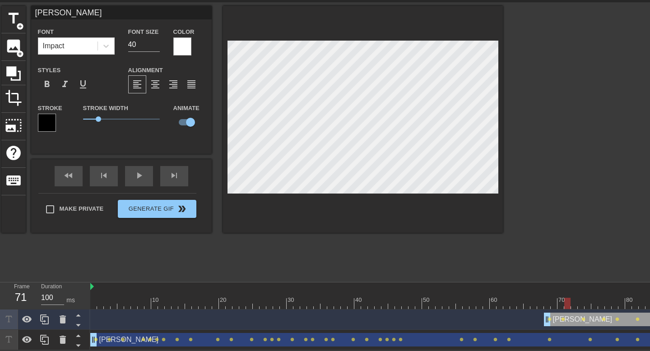
type textarea "[PERSON_NAME]"
type input "[PERSON_NAME]"
type textarea "[PERSON_NAME]"
type input "[PERSON_NAME]"
type textarea "[PERSON_NAME]"
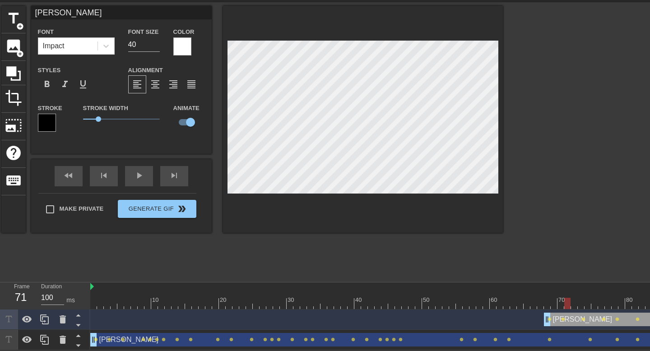
type input "[PERSON_NAME]"
type textarea "[PERSON_NAME]"
type input "[PERSON_NAME]"
type textarea "[PERSON_NAME]"
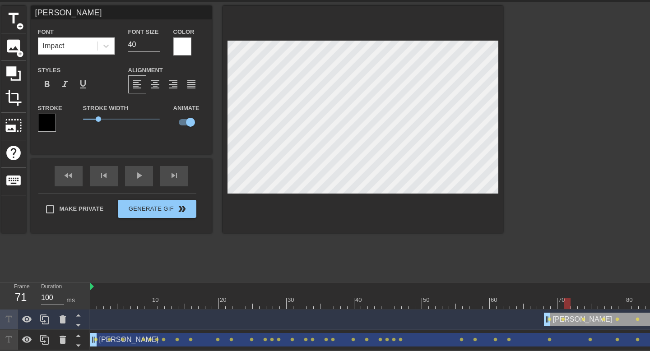
type input "[PERSON_NAME]"
type textarea "[PERSON_NAME]"
type input "[PERSON_NAME]"
type textarea "[PERSON_NAME]"
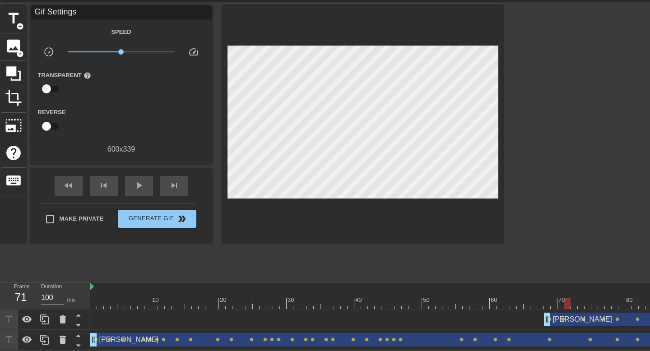
click at [100, 275] on div "title add_circle image add_circle crop photo_size_select_large help keyboard Gi…" at bounding box center [251, 141] width 501 height 271
click at [128, 179] on div "play_arrow" at bounding box center [139, 186] width 28 height 20
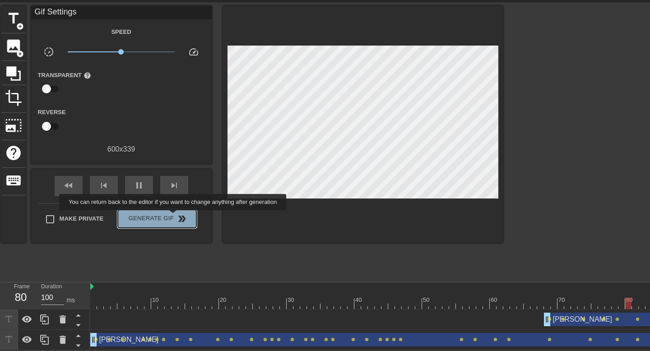
click at [179, 217] on span "double_arrow" at bounding box center [181, 218] width 11 height 11
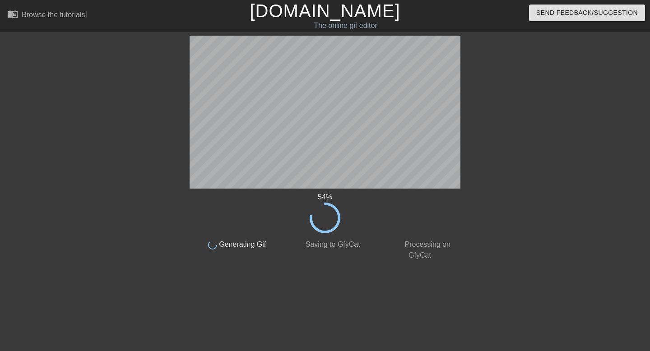
click at [325, 221] on icon at bounding box center [325, 218] width 32 height 32
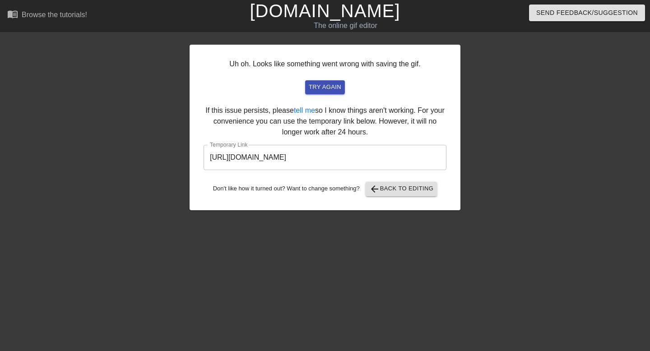
click at [337, 152] on input "[URL][DOMAIN_NAME]" at bounding box center [324, 157] width 243 height 25
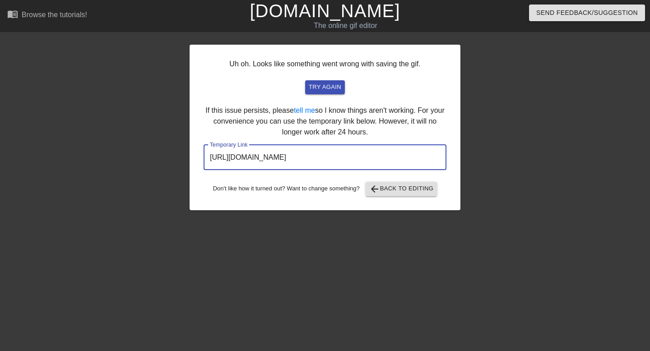
click at [337, 152] on input "[URL][DOMAIN_NAME]" at bounding box center [324, 157] width 243 height 25
